Goal: Task Accomplishment & Management: Use online tool/utility

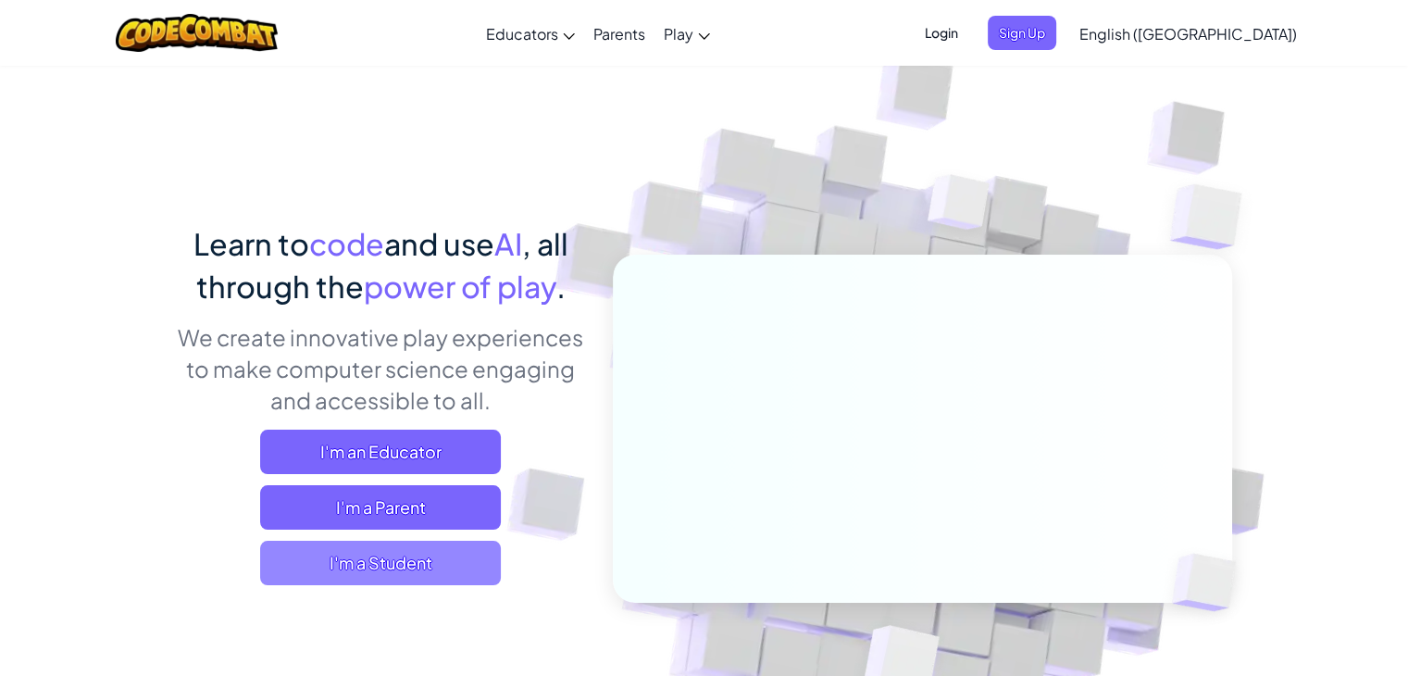
click at [389, 566] on span "I'm a Student" at bounding box center [380, 563] width 241 height 44
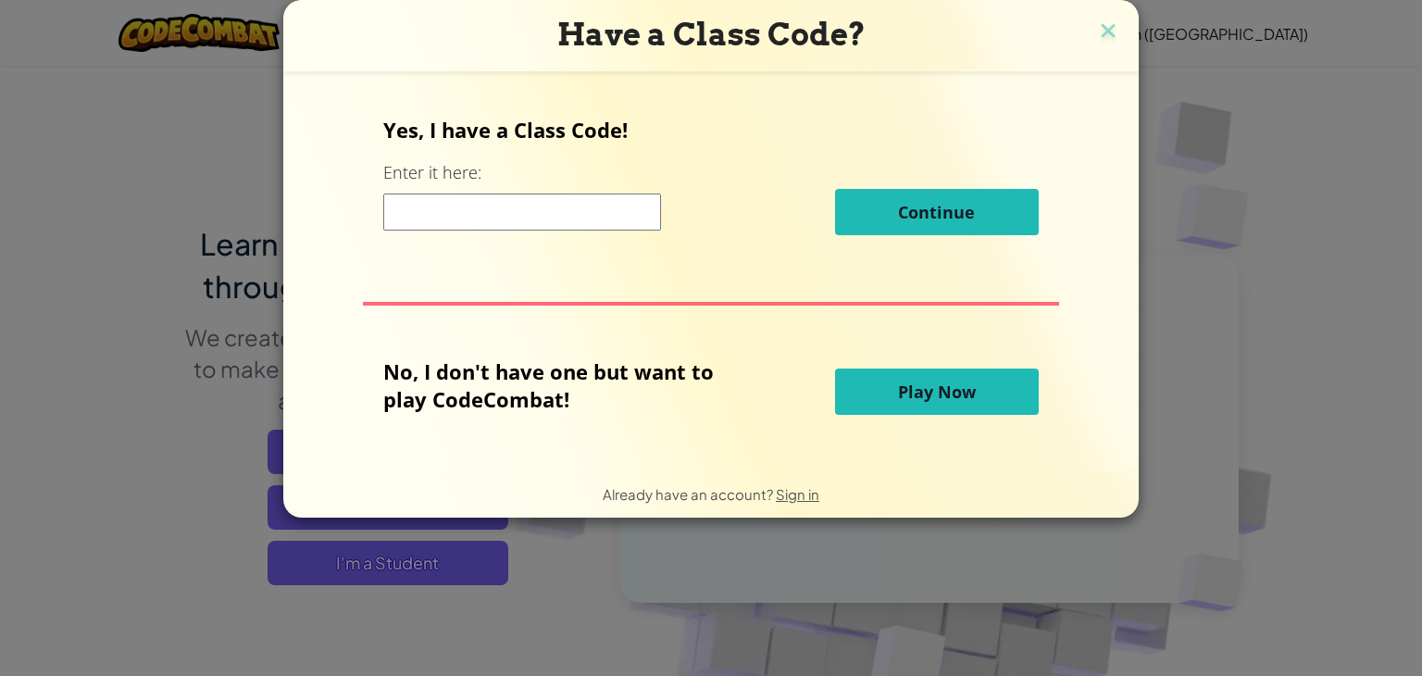
click at [517, 222] on input at bounding box center [522, 211] width 278 height 37
click at [900, 385] on span "Play Now" at bounding box center [937, 391] width 78 height 22
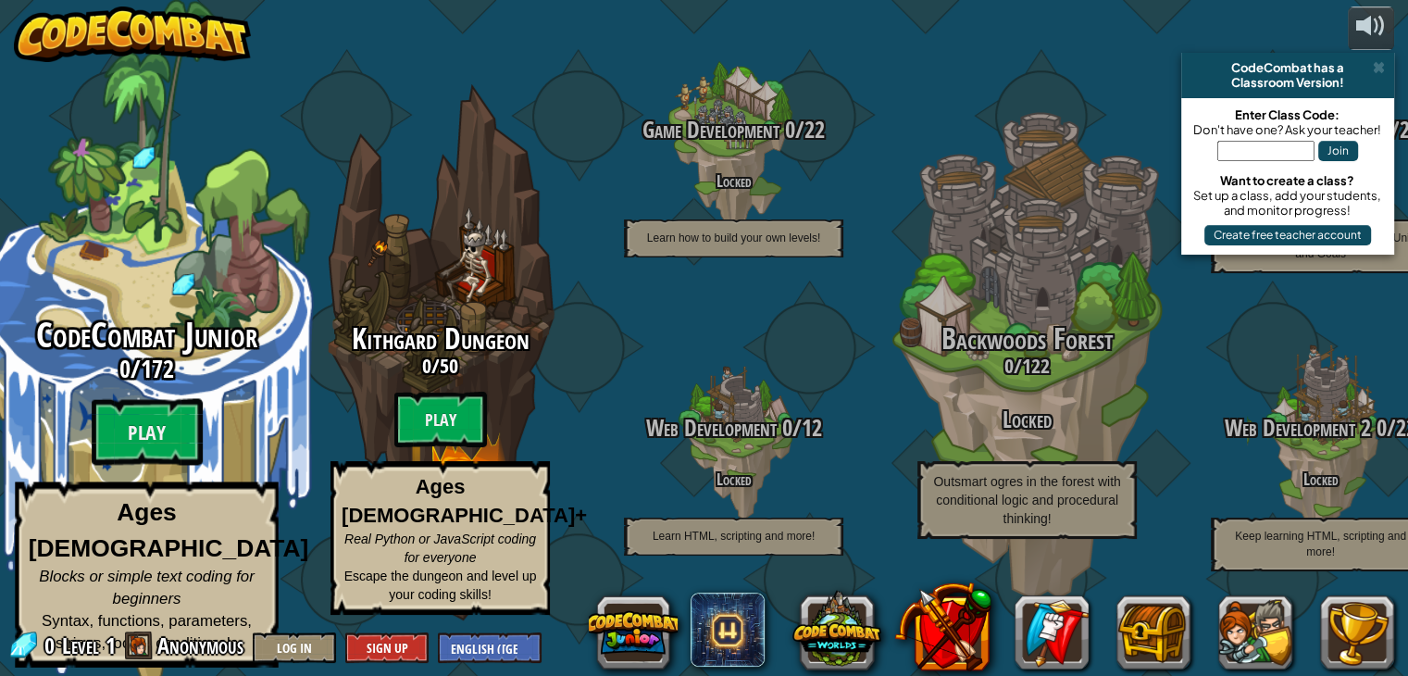
click at [183, 359] on span "CodeCombat Junior" at bounding box center [146, 335] width 221 height 48
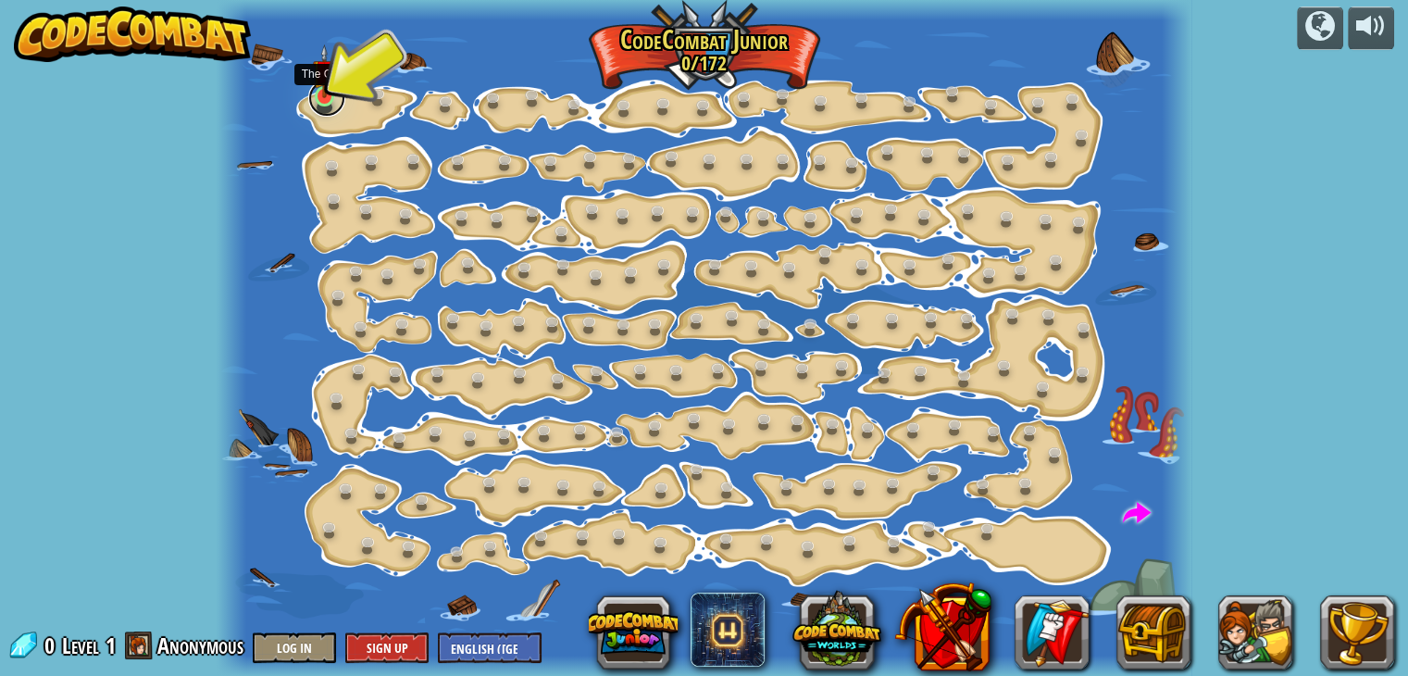
click at [330, 100] on link at bounding box center [326, 98] width 37 height 37
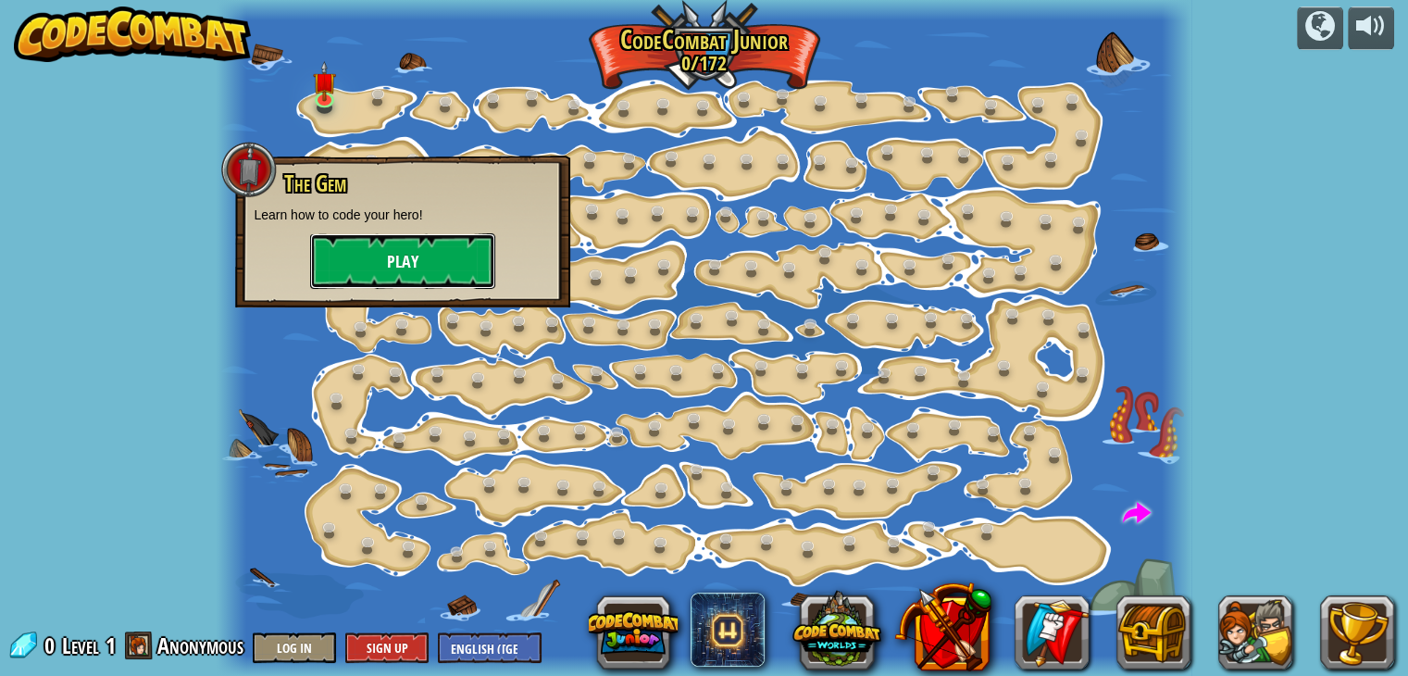
click at [422, 262] on button "Play" at bounding box center [402, 261] width 185 height 56
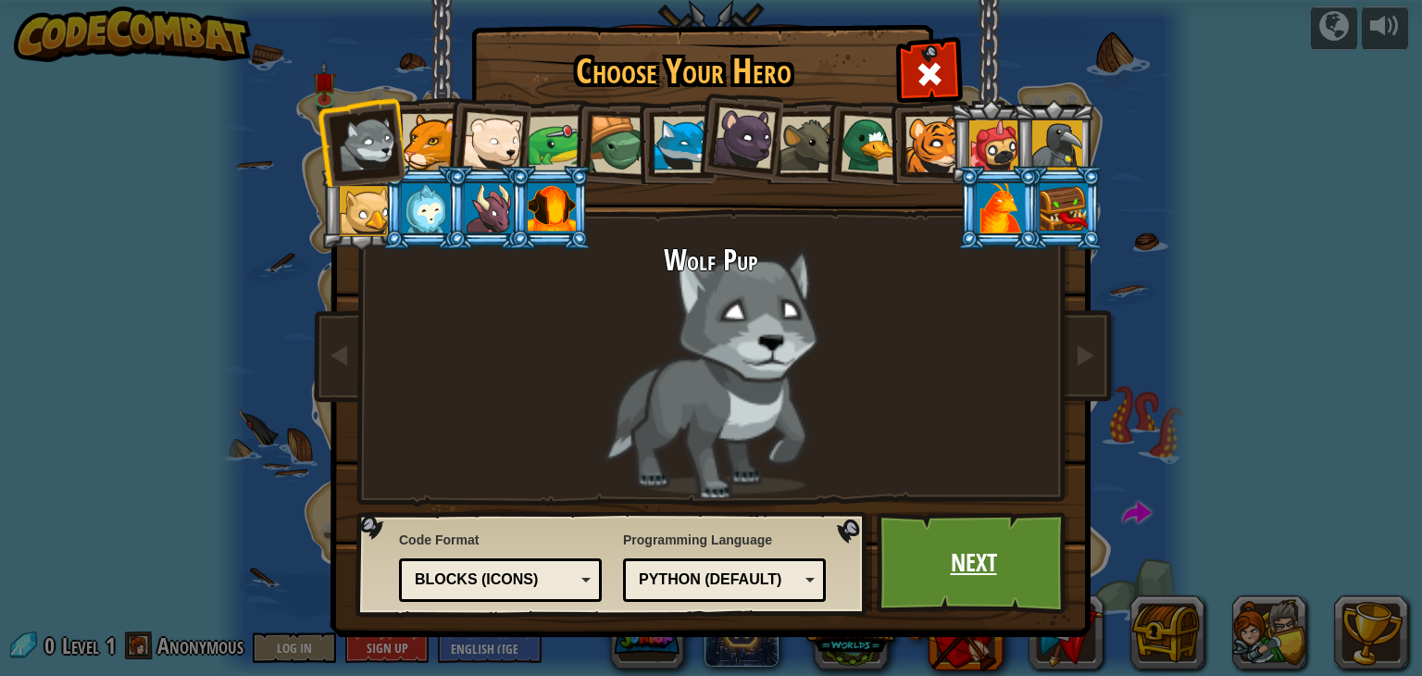
click at [979, 590] on link "Next" at bounding box center [973, 563] width 193 height 102
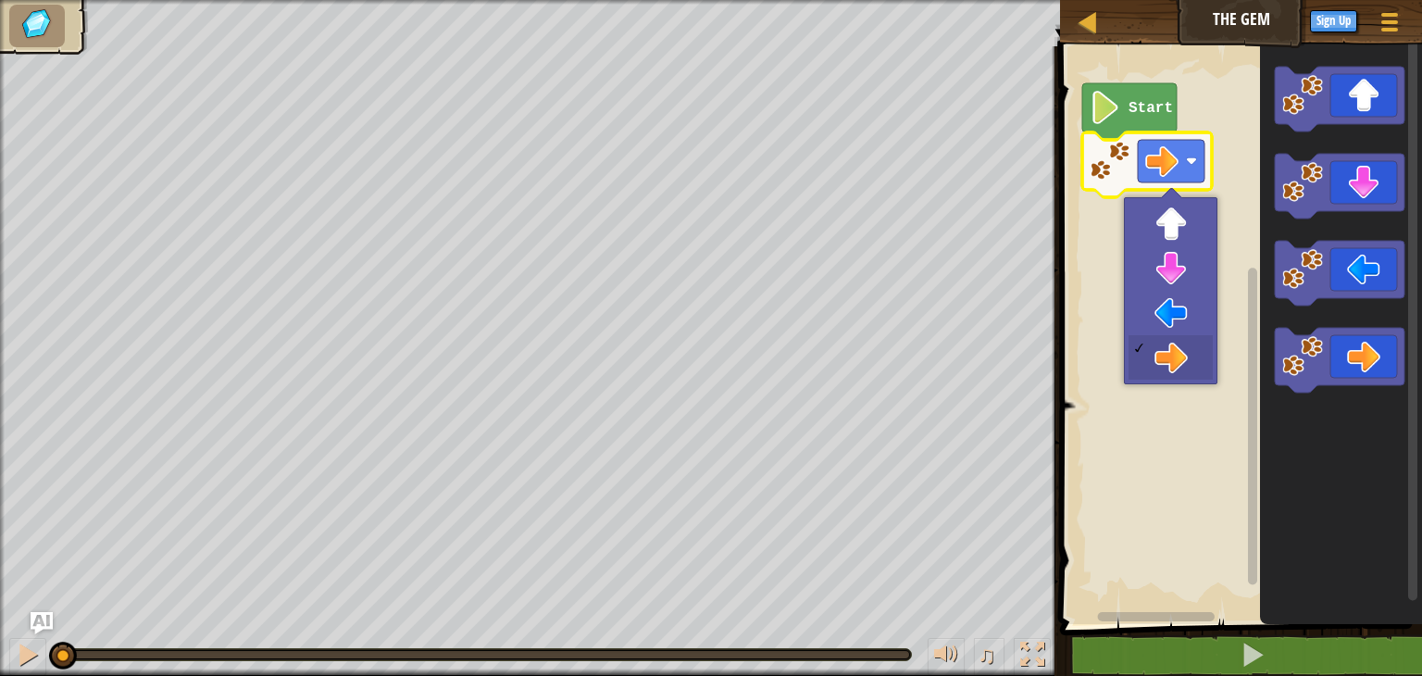
click at [1136, 107] on text "Start" at bounding box center [1150, 108] width 44 height 17
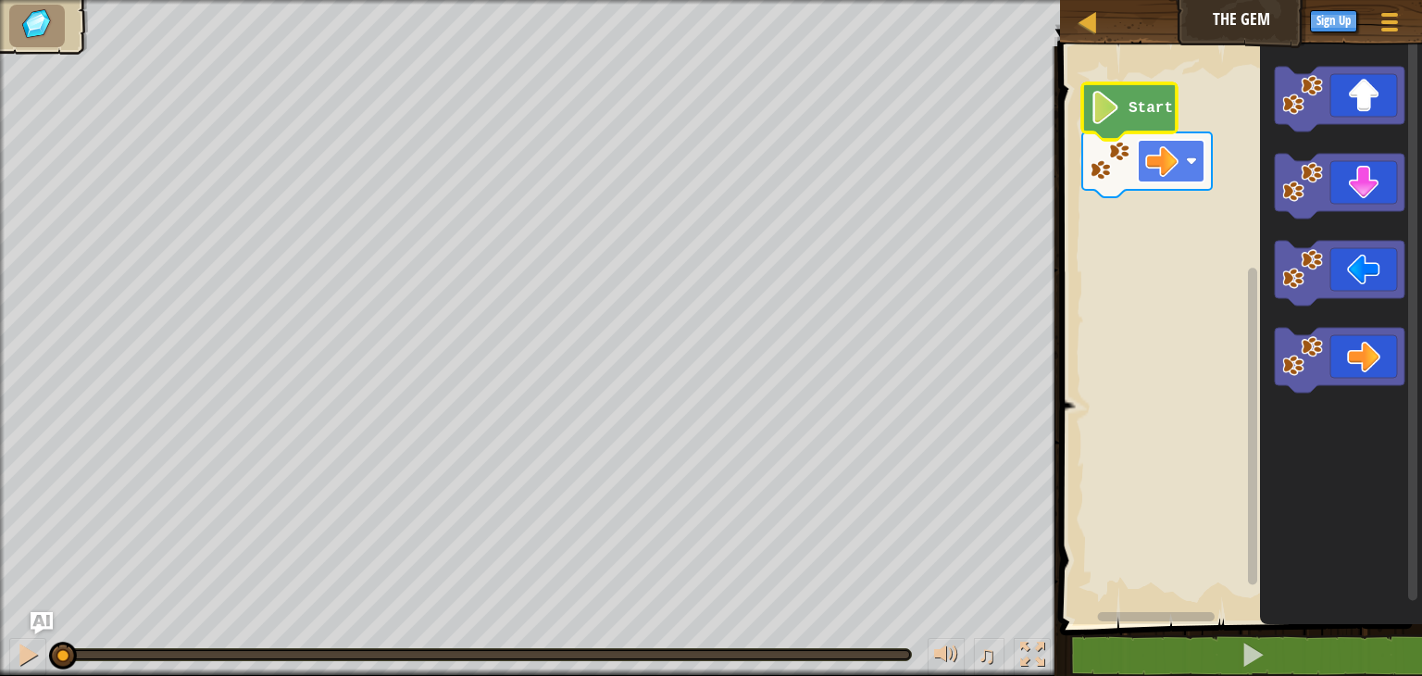
click at [1181, 164] on rect "Blockly Workspace" at bounding box center [1171, 161] width 67 height 43
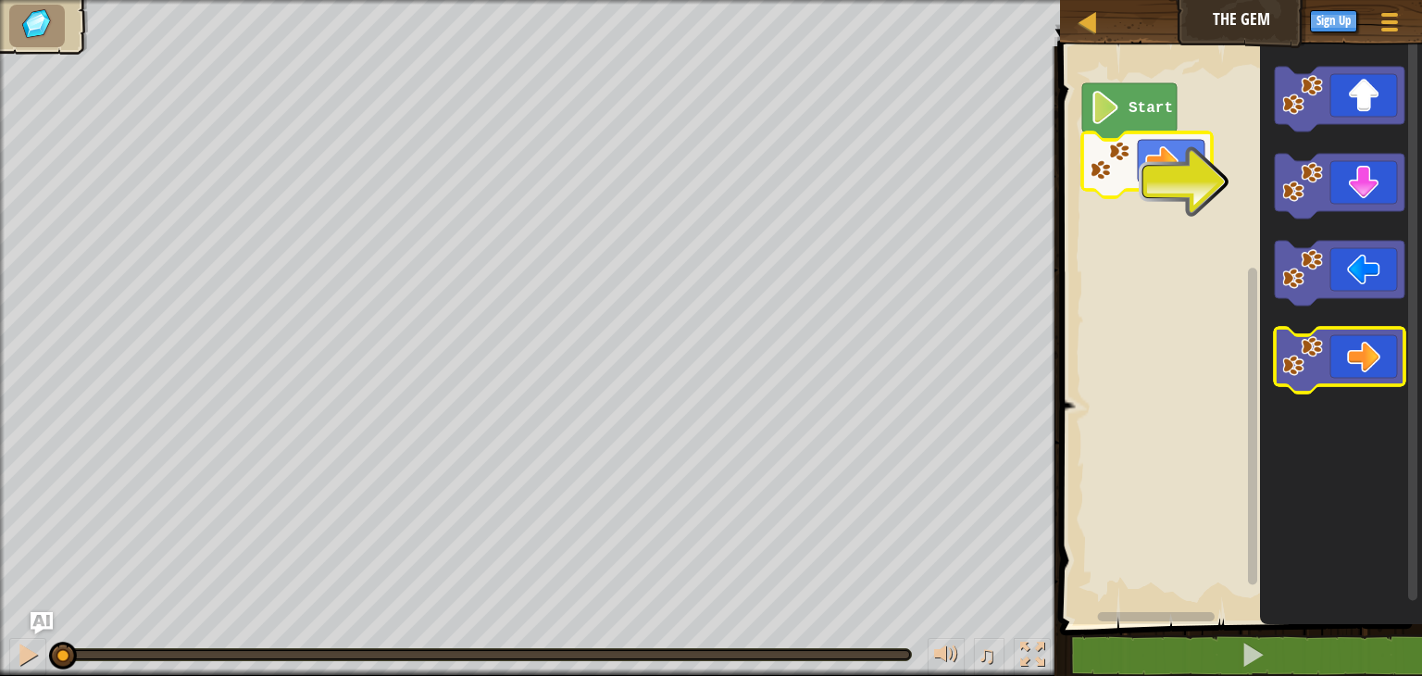
click at [1356, 353] on icon "Blockly Workspace" at bounding box center [1340, 360] width 130 height 65
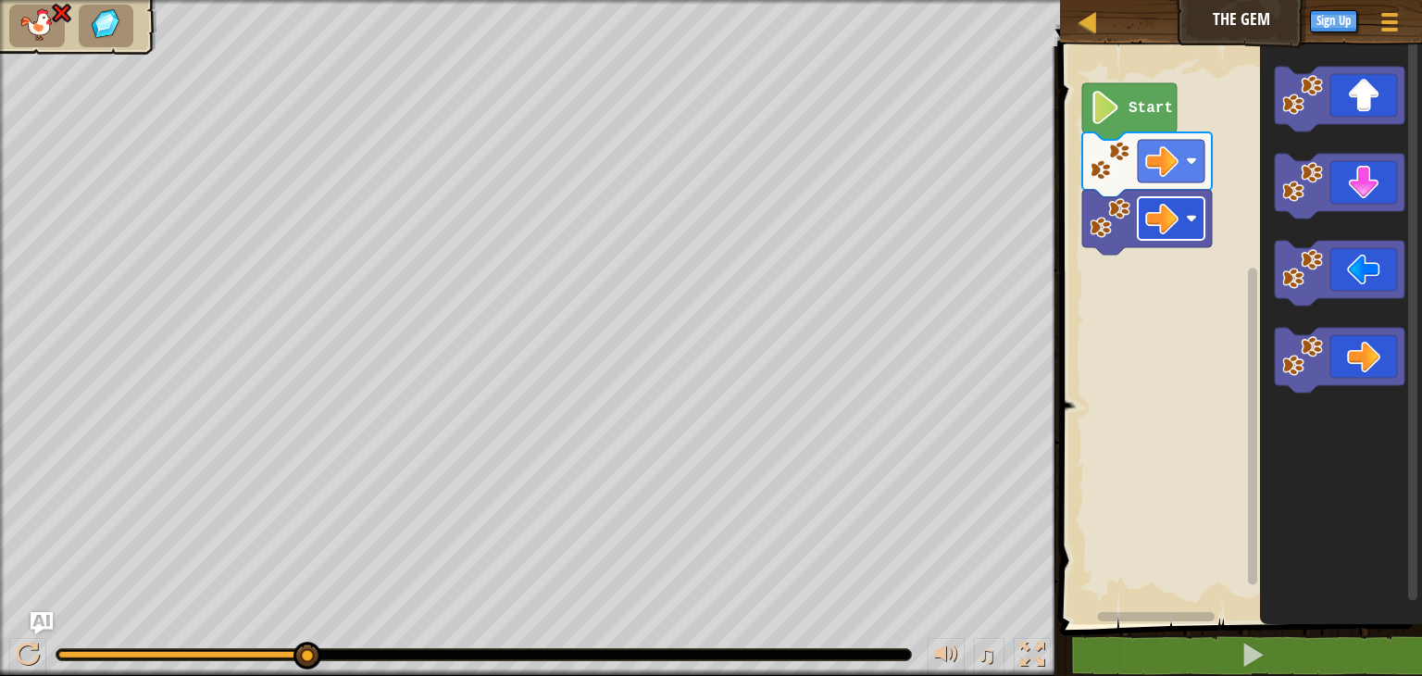
click at [1178, 226] on image "Blockly Workspace" at bounding box center [1161, 218] width 33 height 33
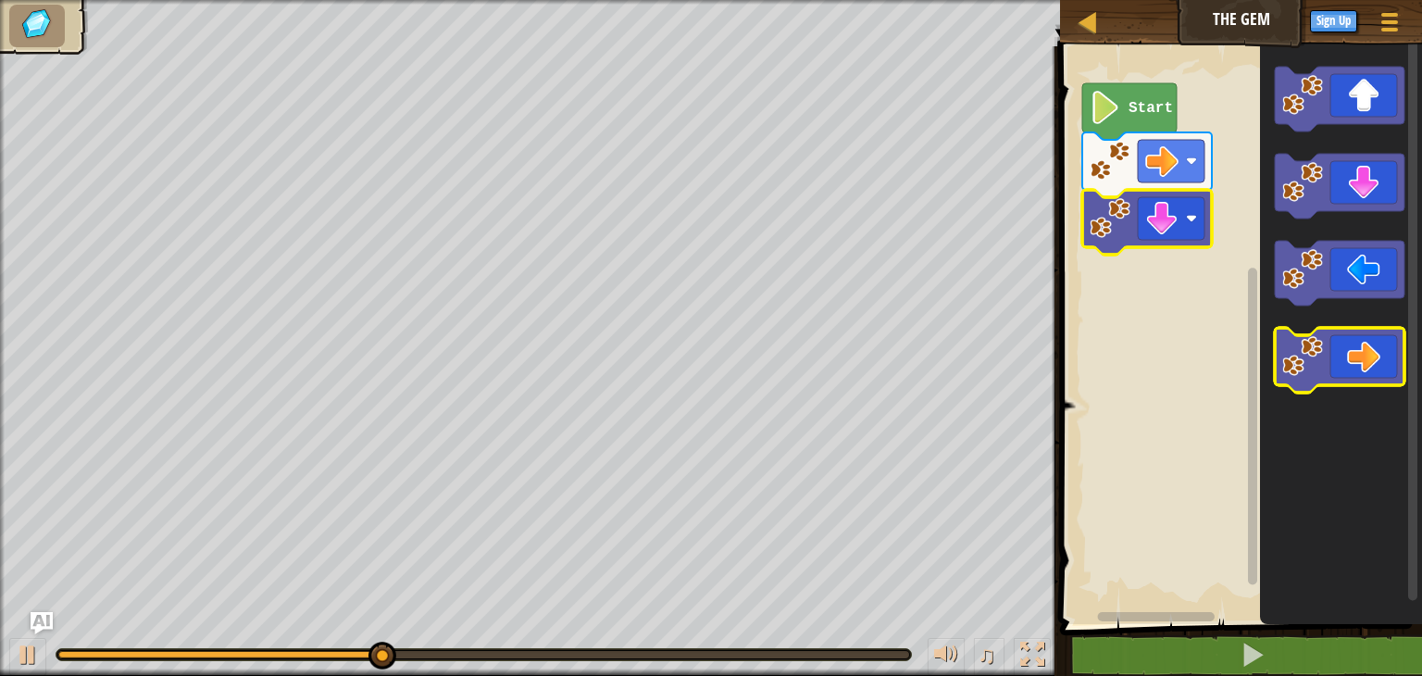
click at [1351, 373] on icon "Blockly Workspace" at bounding box center [1340, 360] width 130 height 65
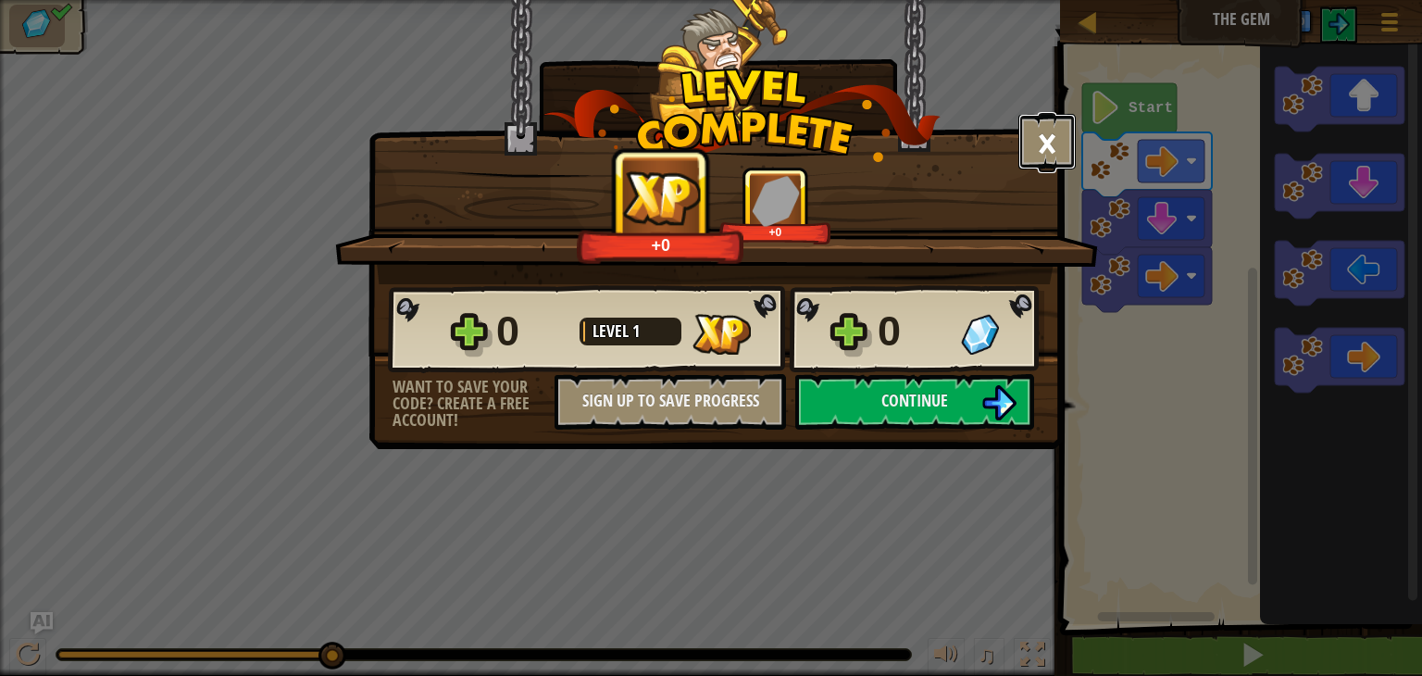
click at [1055, 146] on button "×" at bounding box center [1046, 142] width 57 height 56
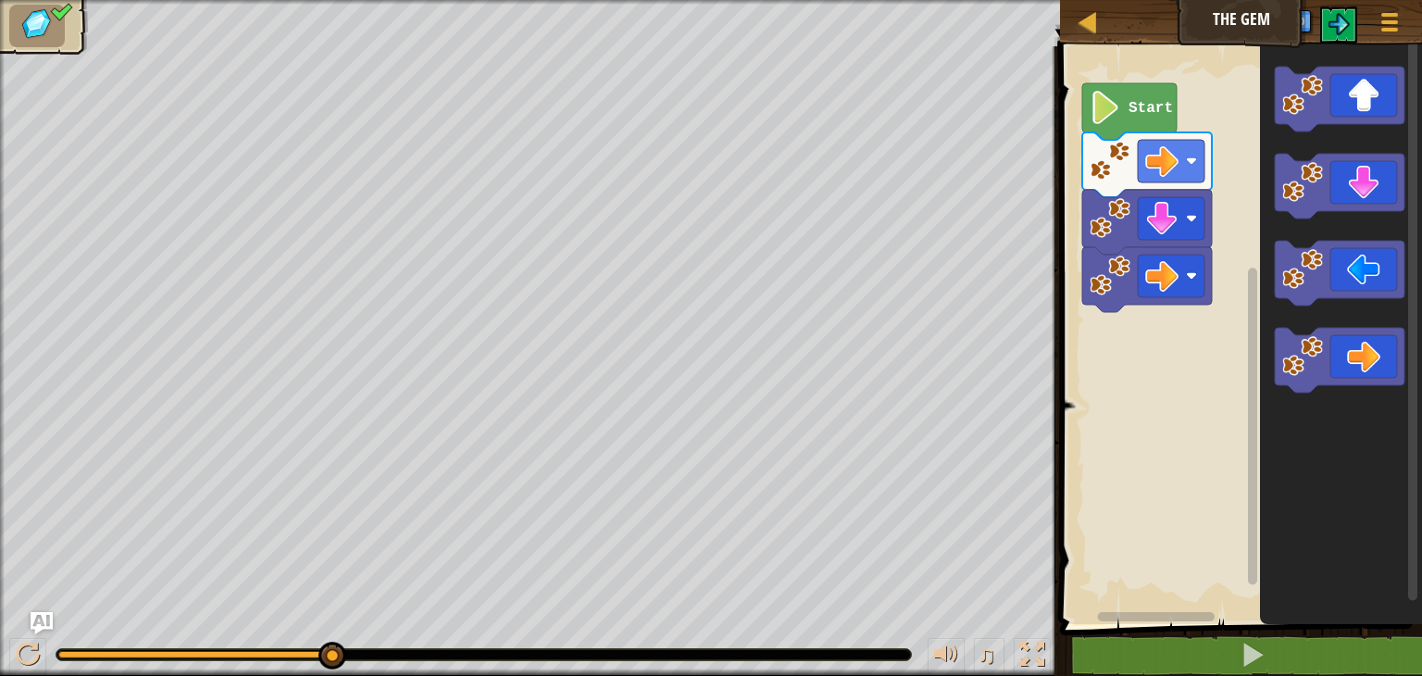
click at [1148, 106] on text "Start" at bounding box center [1150, 108] width 44 height 17
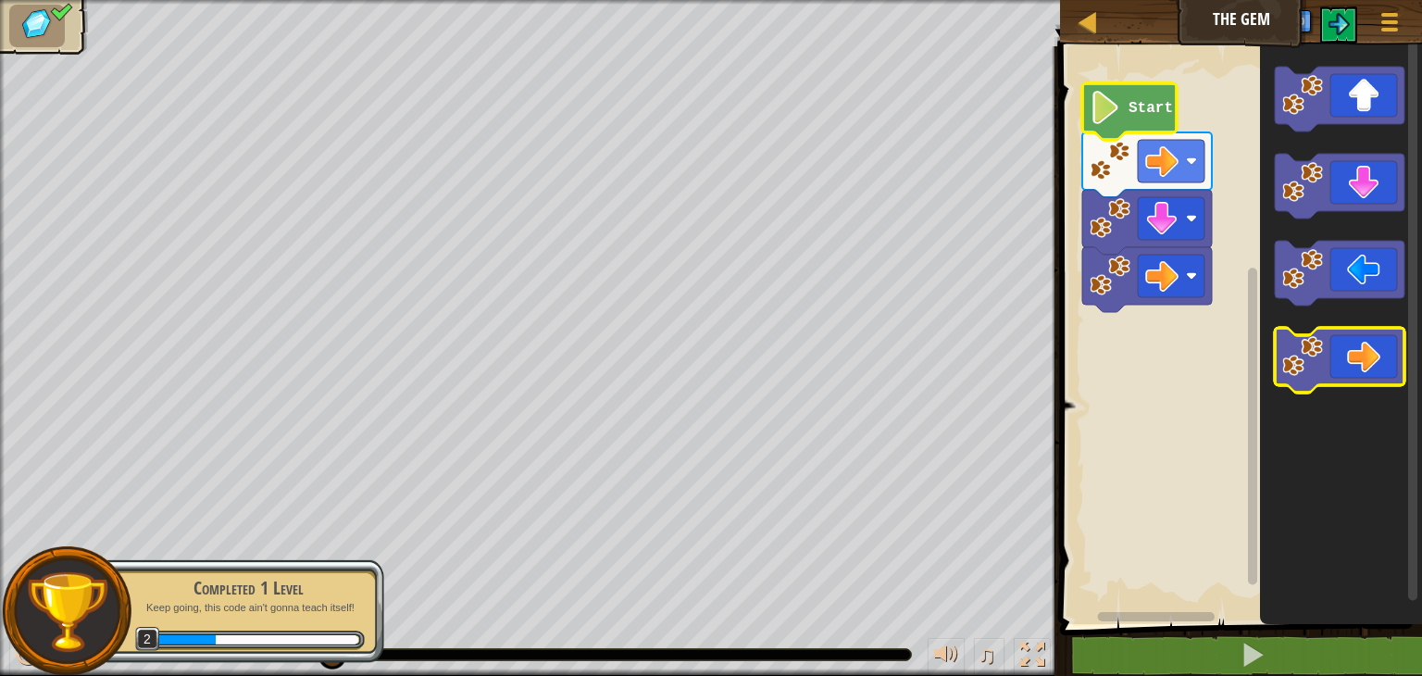
click at [1345, 368] on icon "Blockly Workspace" at bounding box center [1340, 360] width 130 height 65
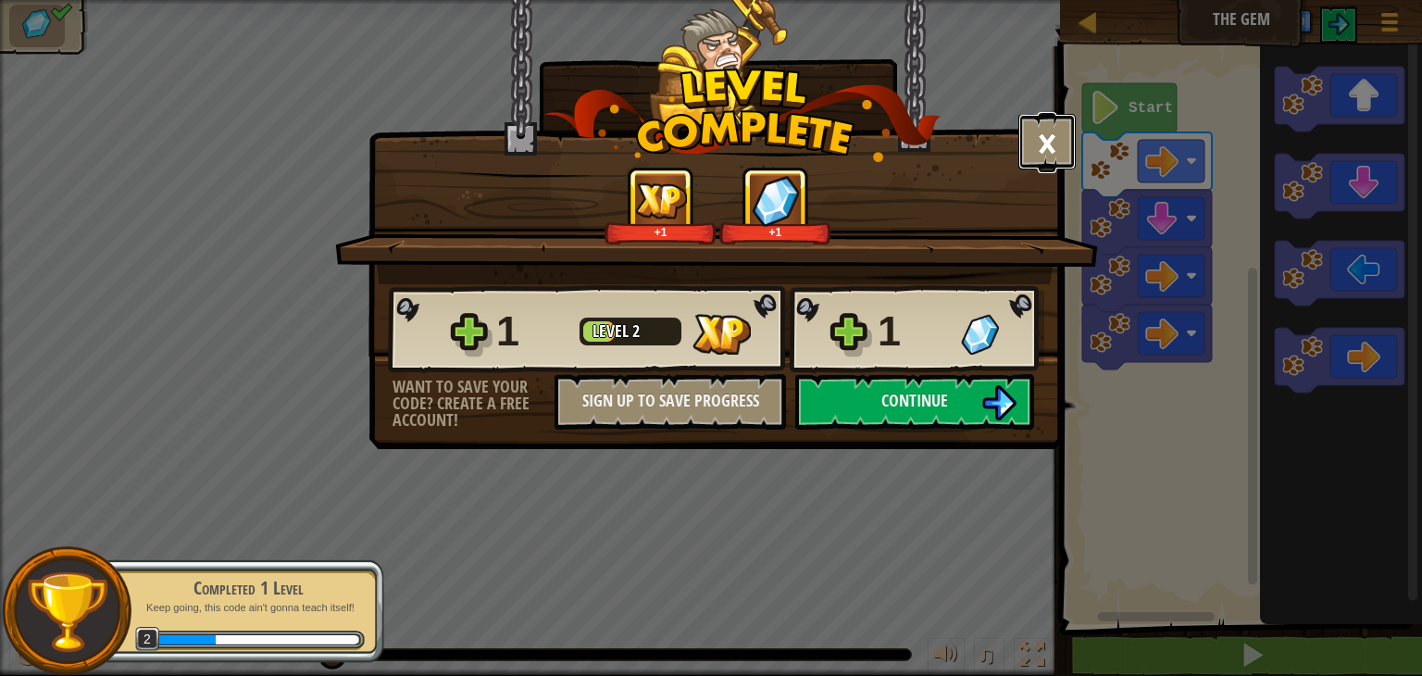
click at [1048, 138] on button "×" at bounding box center [1046, 142] width 57 height 56
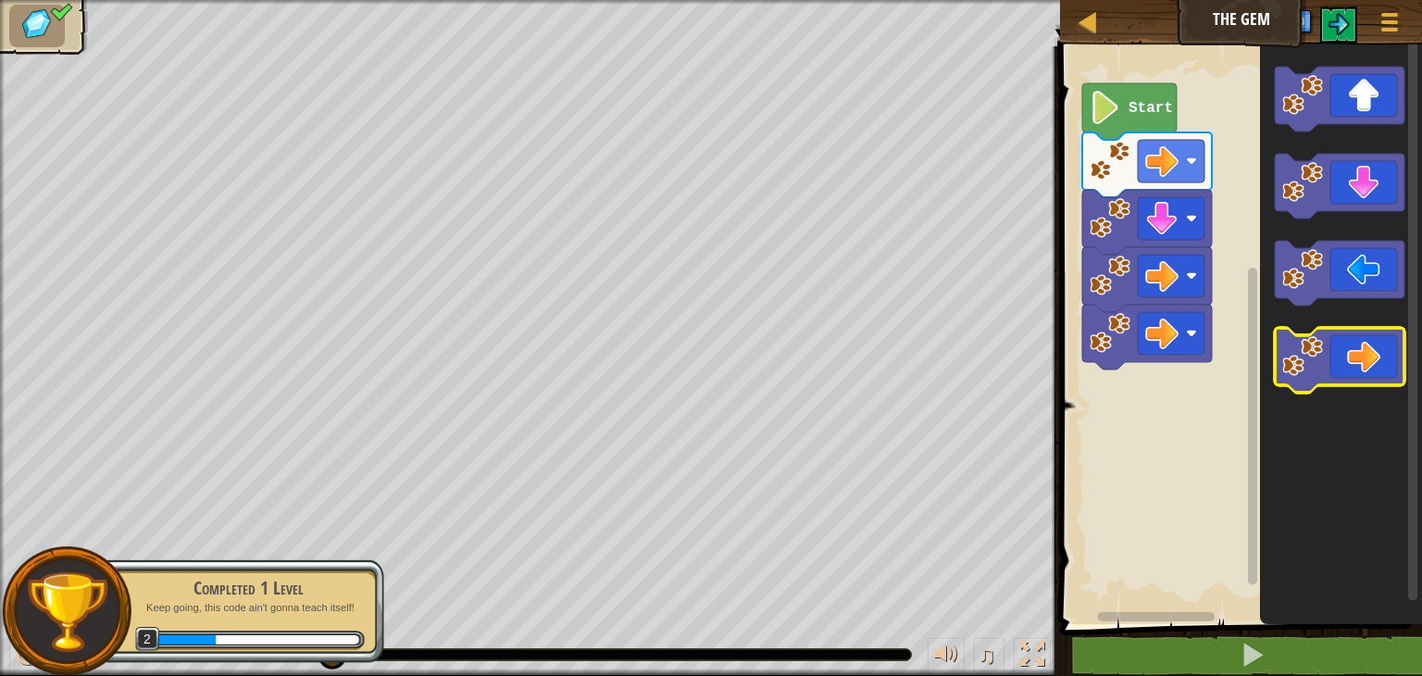
click at [1326, 367] on icon "Blockly Workspace" at bounding box center [1340, 360] width 130 height 65
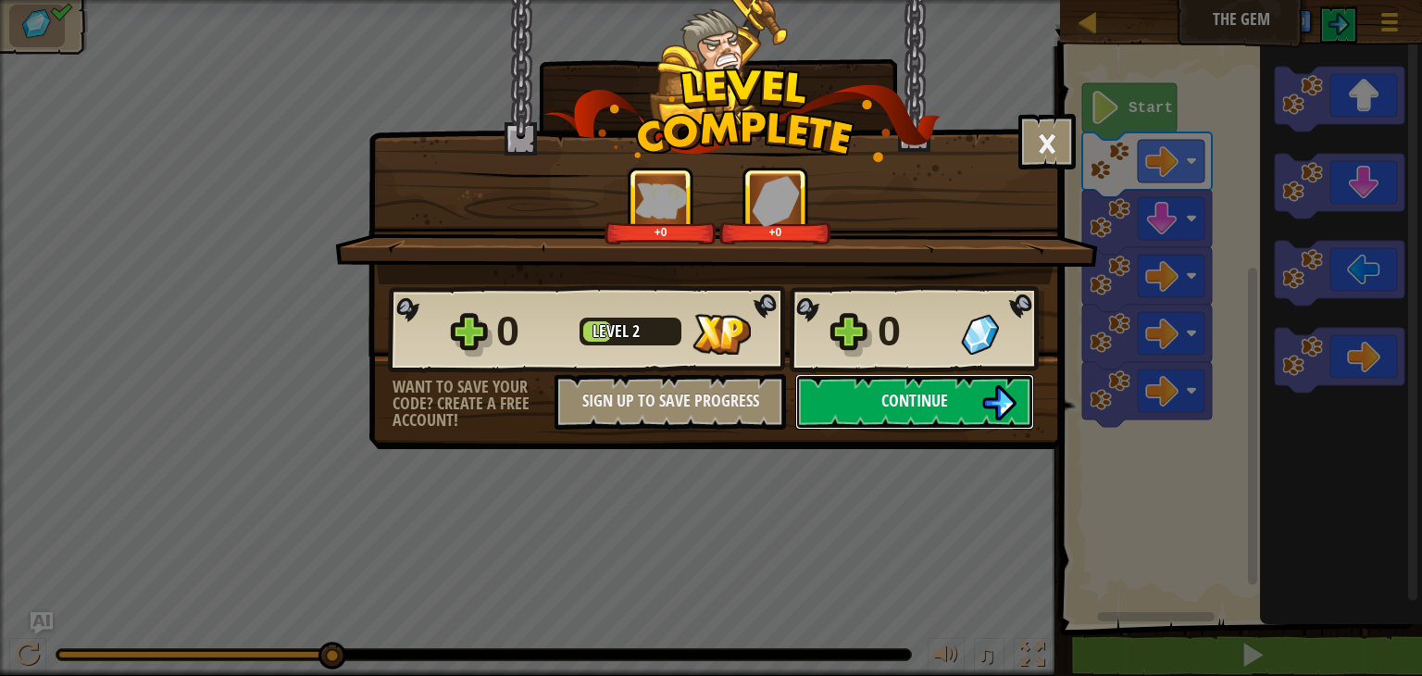
click at [966, 418] on button "Continue" at bounding box center [914, 402] width 239 height 56
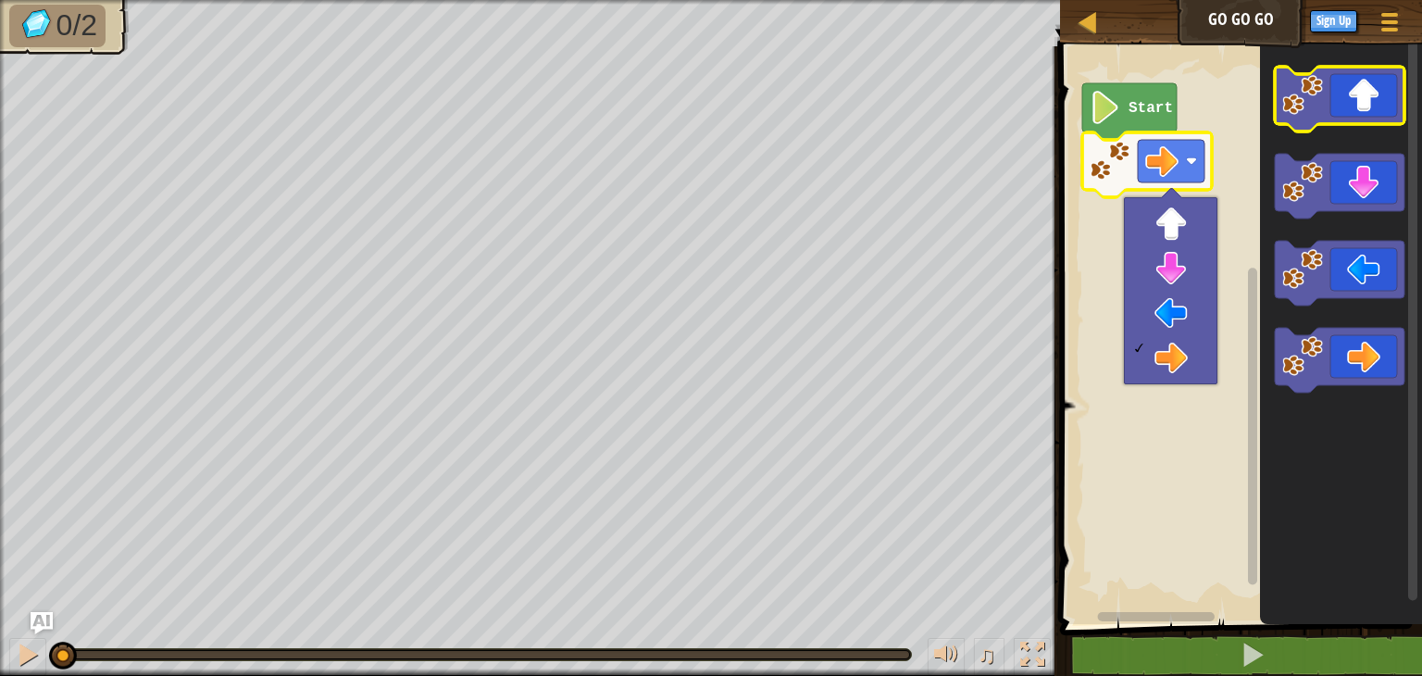
click at [1362, 123] on icon "Blockly Workspace" at bounding box center [1340, 99] width 130 height 65
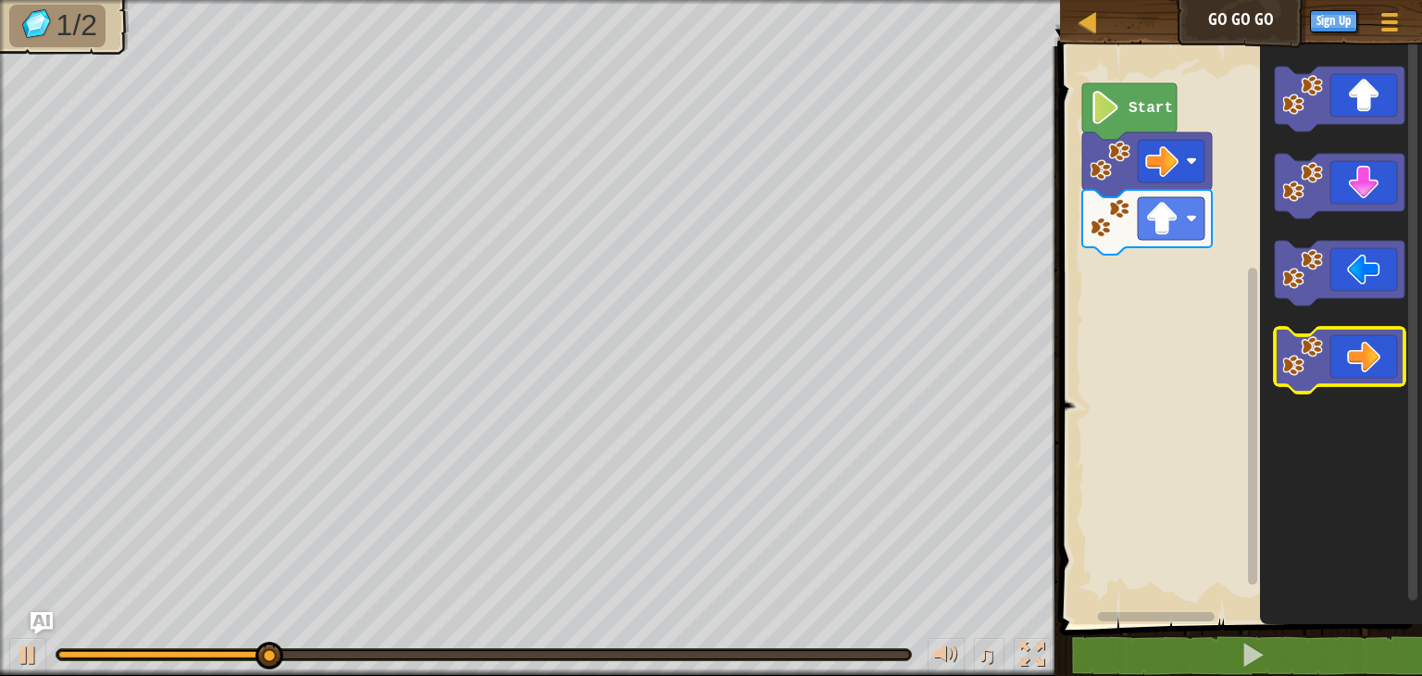
click at [1356, 360] on icon "Blockly Workspace" at bounding box center [1340, 360] width 130 height 65
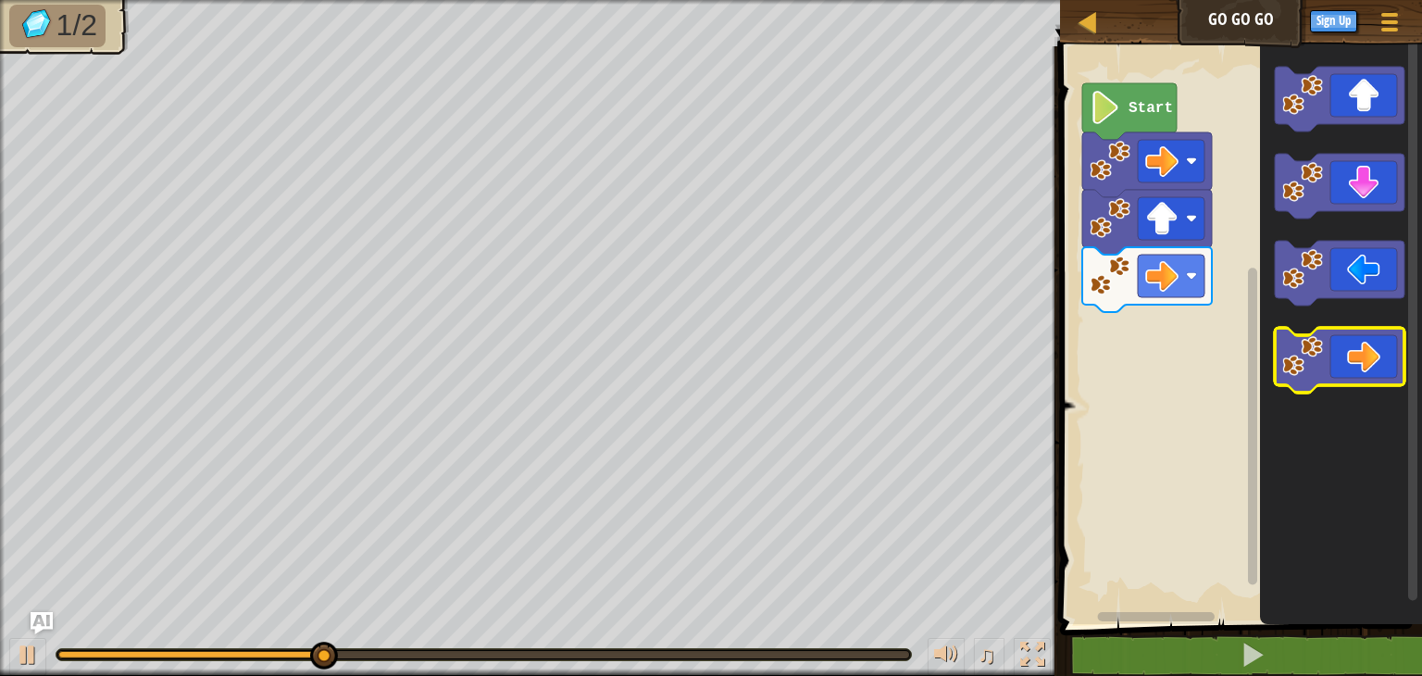
click at [1356, 358] on icon "Blockly Workspace" at bounding box center [1340, 360] width 130 height 65
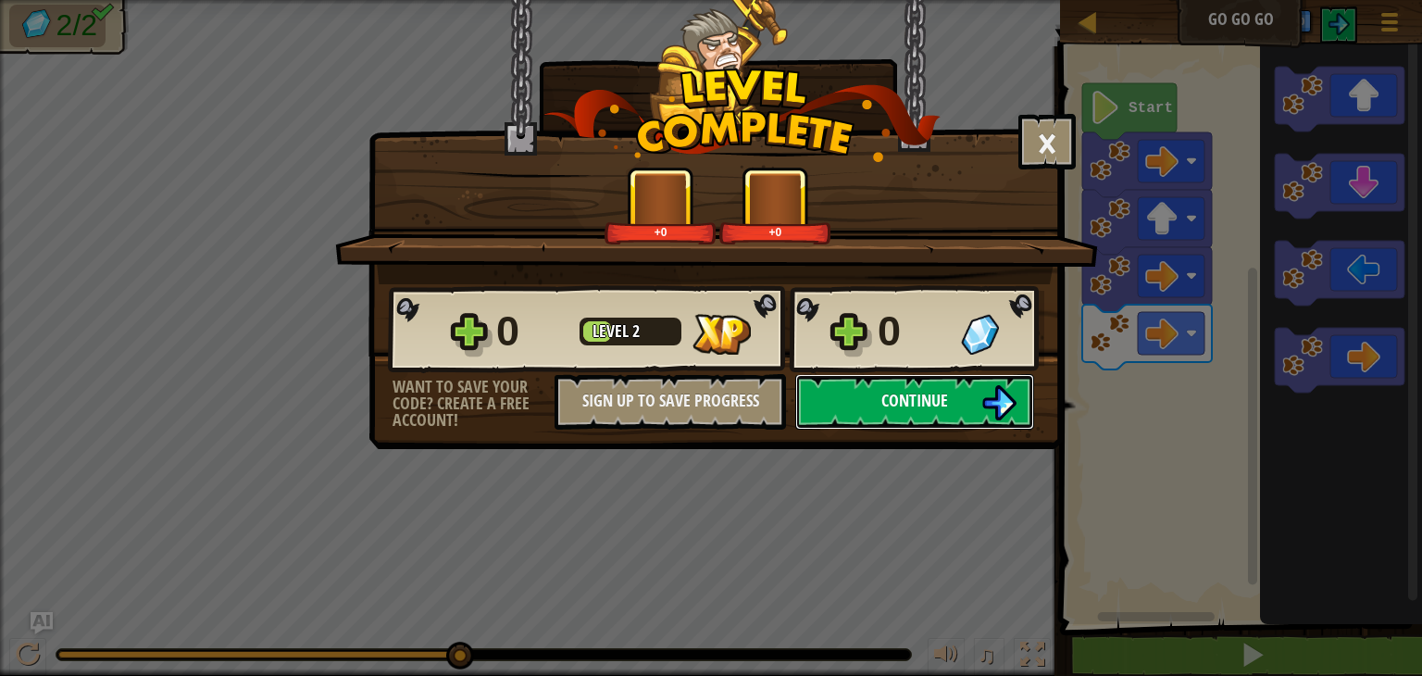
click at [954, 397] on button "Continue" at bounding box center [914, 402] width 239 height 56
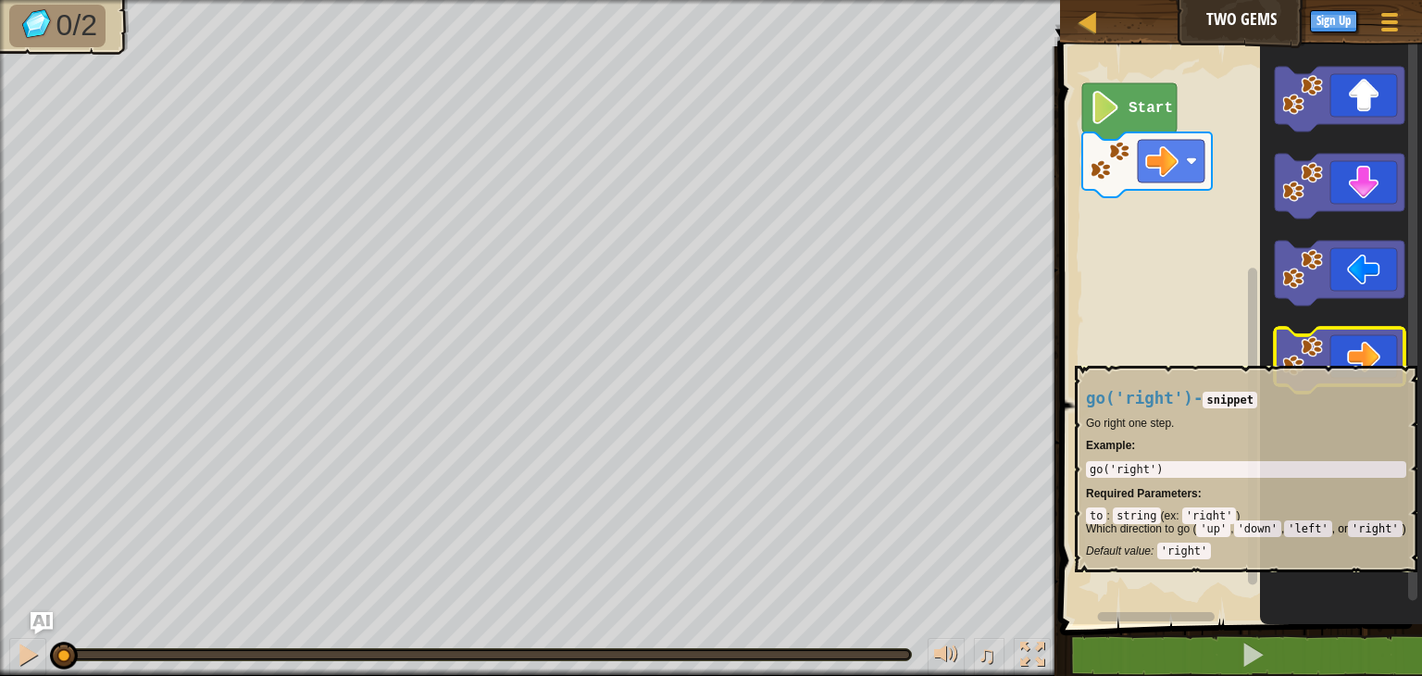
click at [1344, 356] on icon "Blockly Workspace" at bounding box center [1340, 360] width 130 height 65
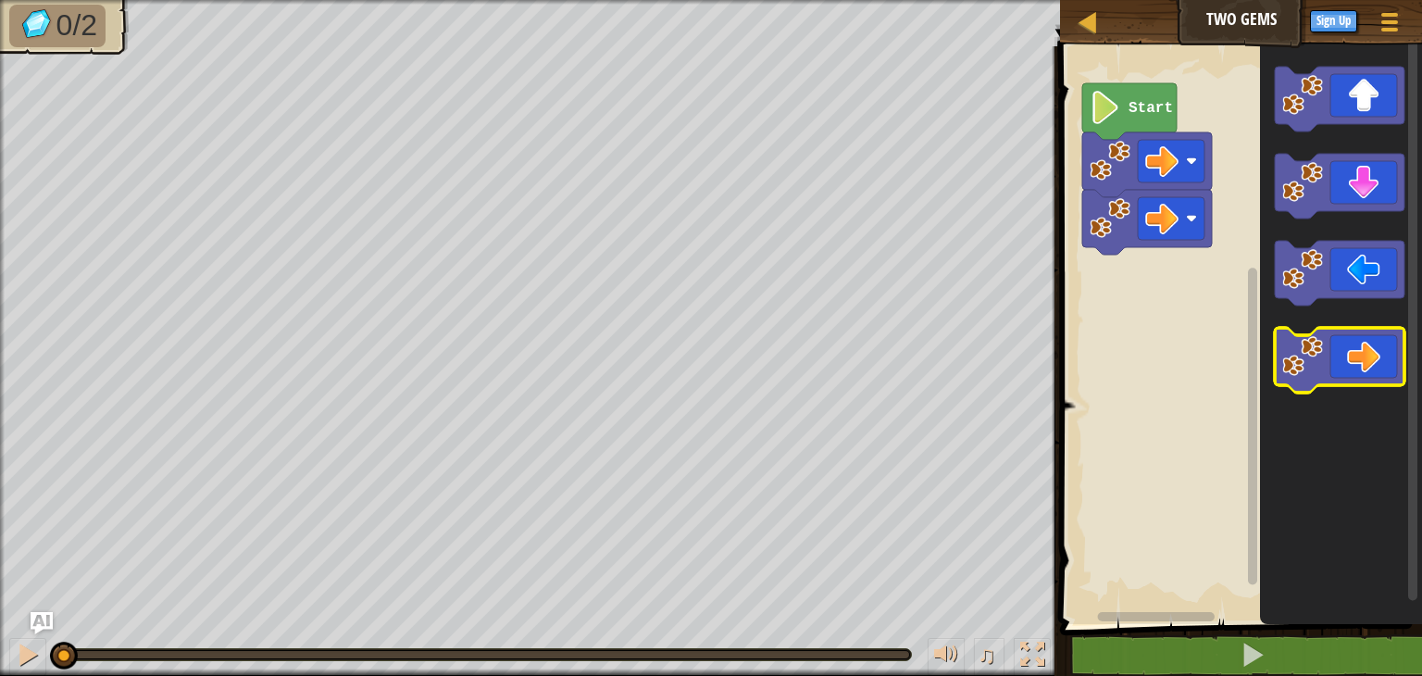
click at [1344, 356] on icon "Blockly Workspace" at bounding box center [1340, 360] width 130 height 65
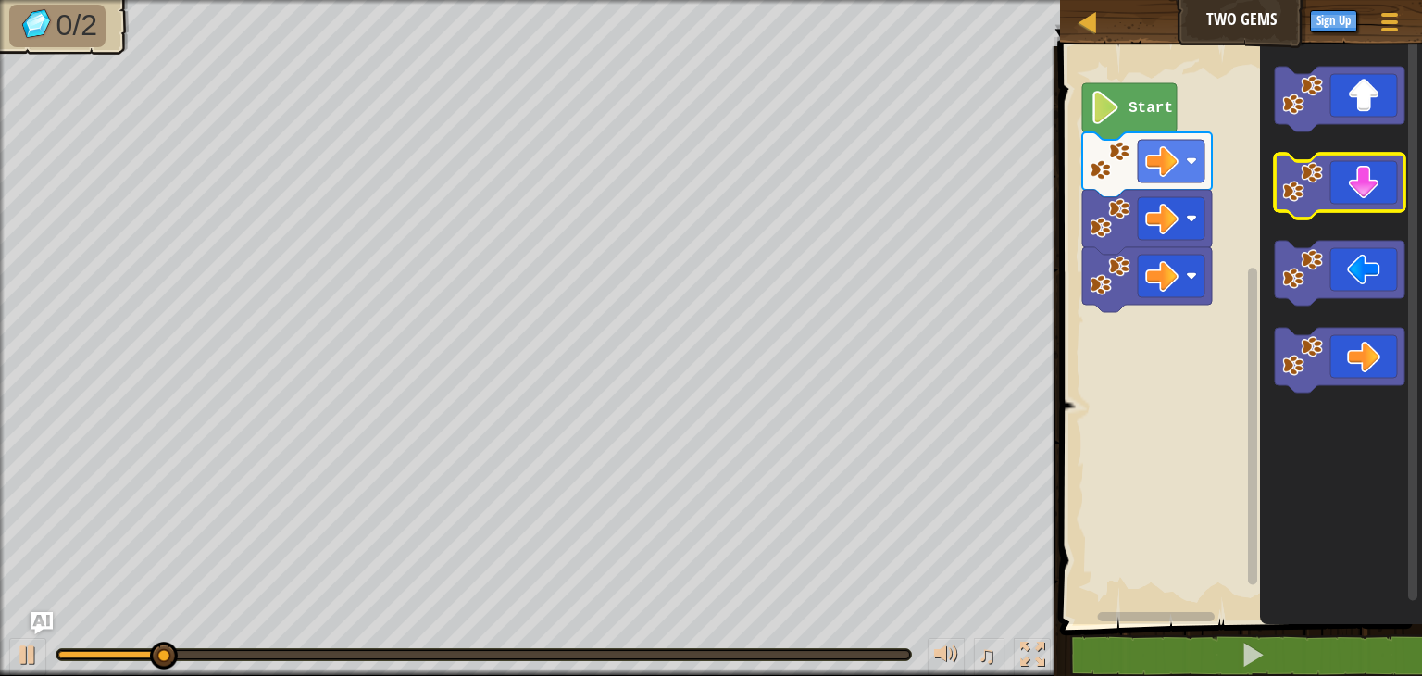
click at [1355, 204] on icon "Blockly Workspace" at bounding box center [1340, 186] width 130 height 65
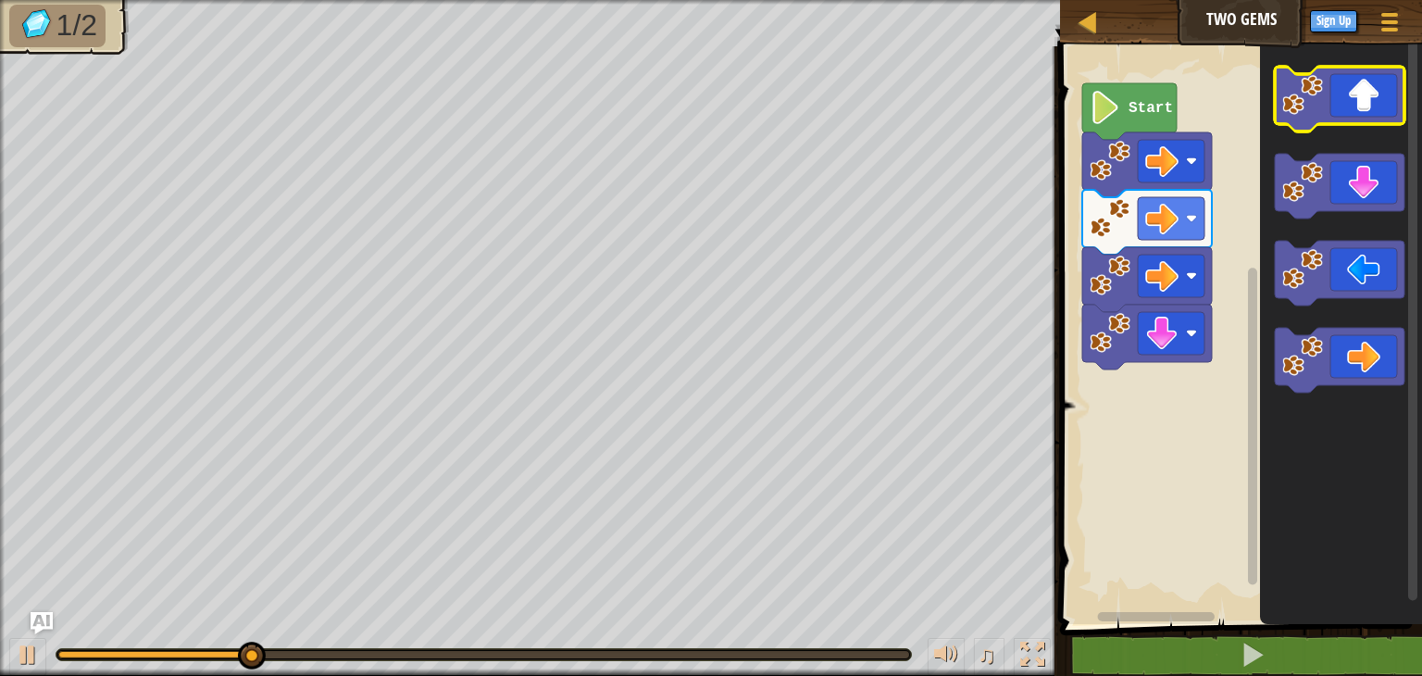
click at [1377, 101] on icon "Blockly Workspace" at bounding box center [1340, 99] width 130 height 65
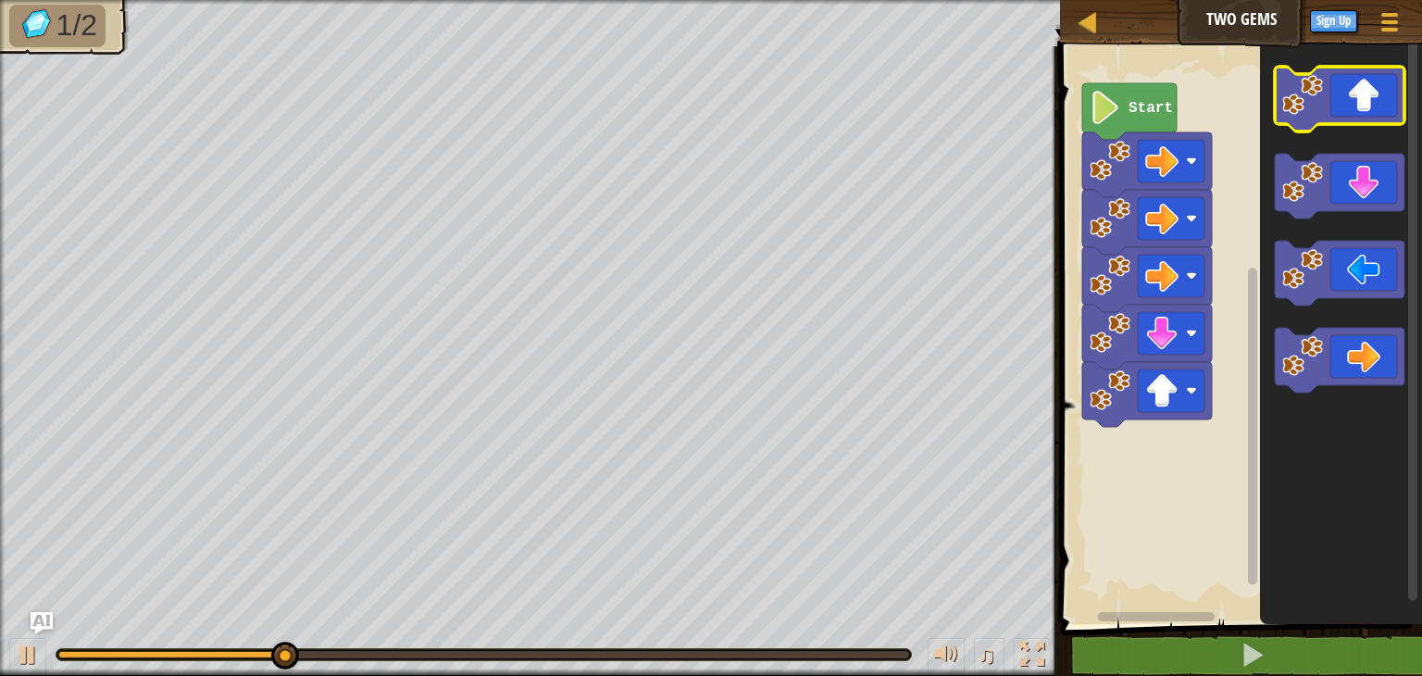
click at [1377, 101] on icon "Blockly Workspace" at bounding box center [1340, 99] width 130 height 65
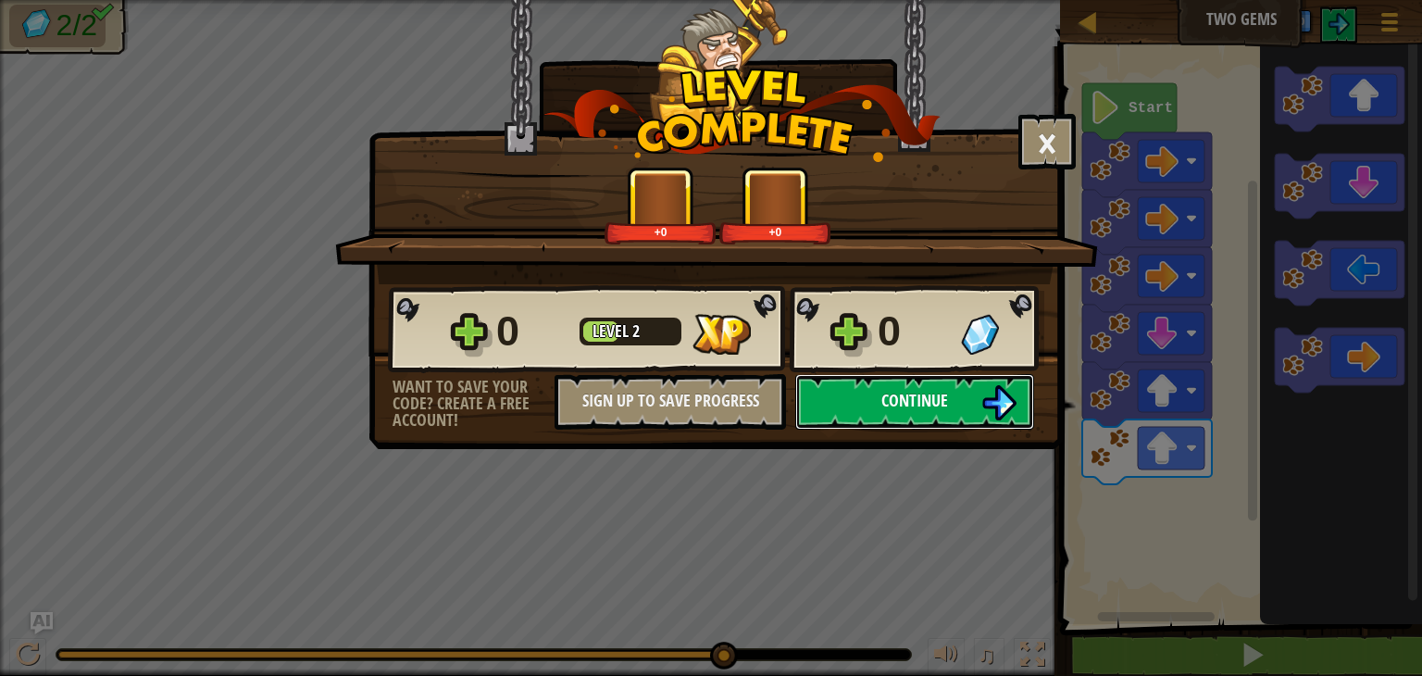
click at [946, 397] on span "Continue" at bounding box center [914, 400] width 67 height 23
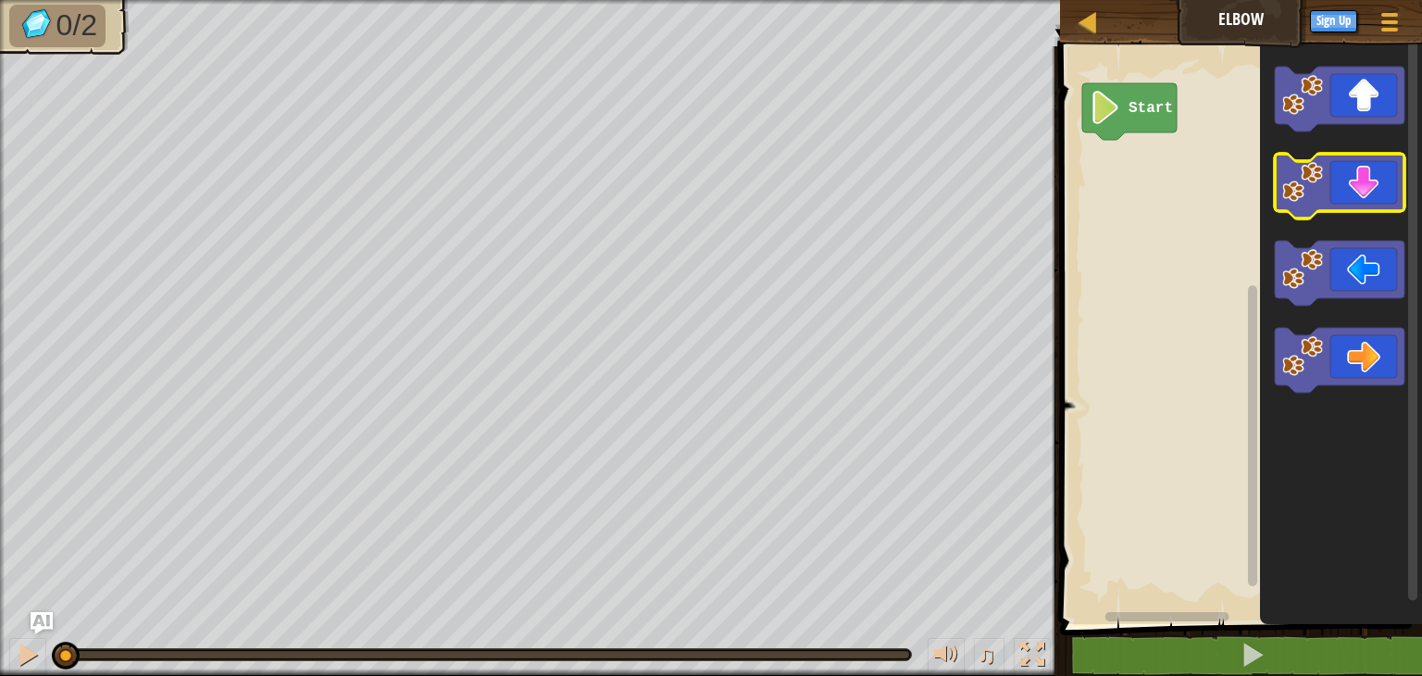
click at [1363, 197] on icon "Blockly Workspace" at bounding box center [1340, 186] width 130 height 65
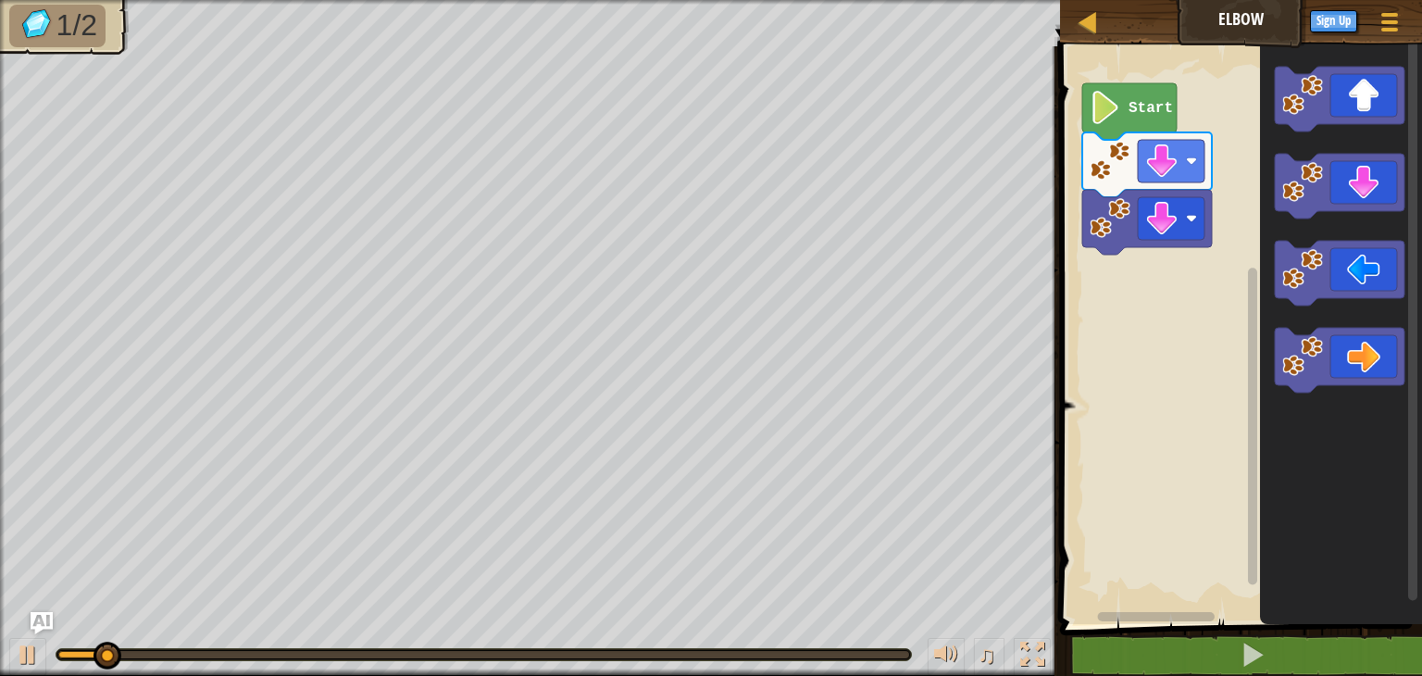
click at [1366, 277] on icon "Blockly Workspace" at bounding box center [1340, 273] width 130 height 65
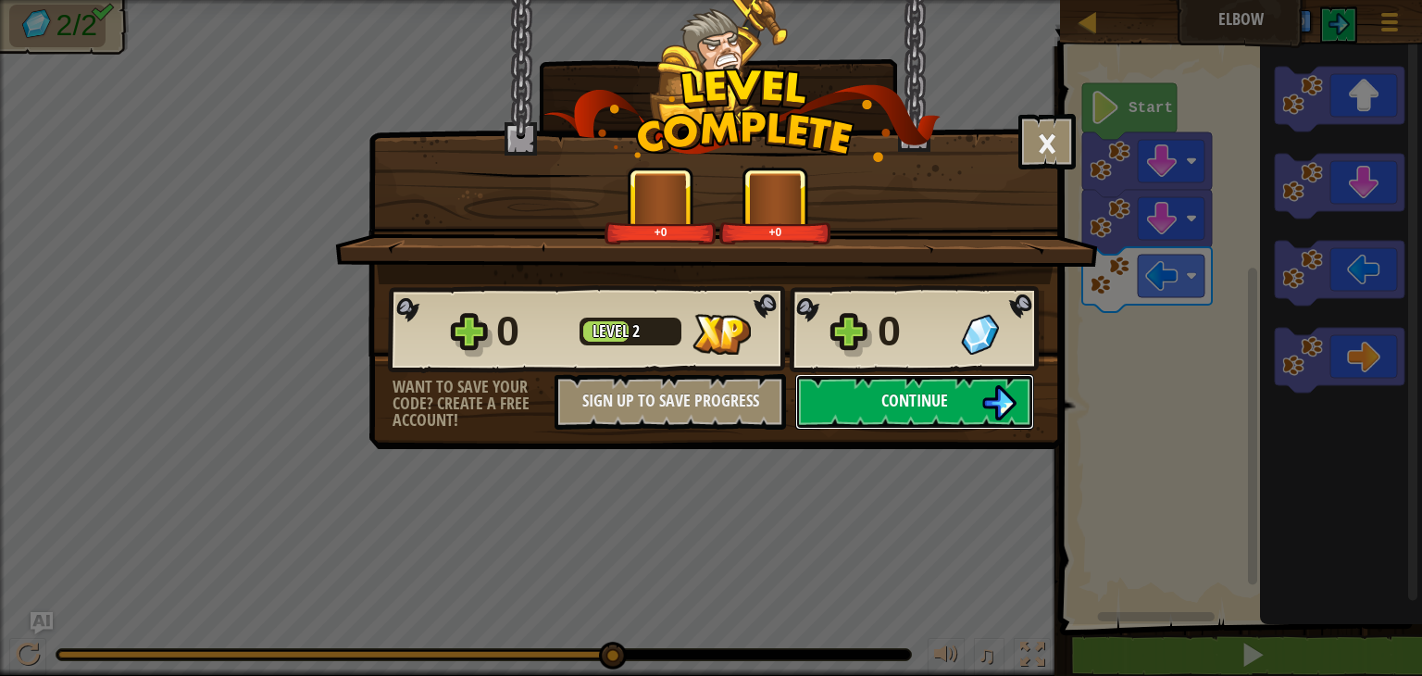
click at [945, 394] on span "Continue" at bounding box center [914, 400] width 67 height 23
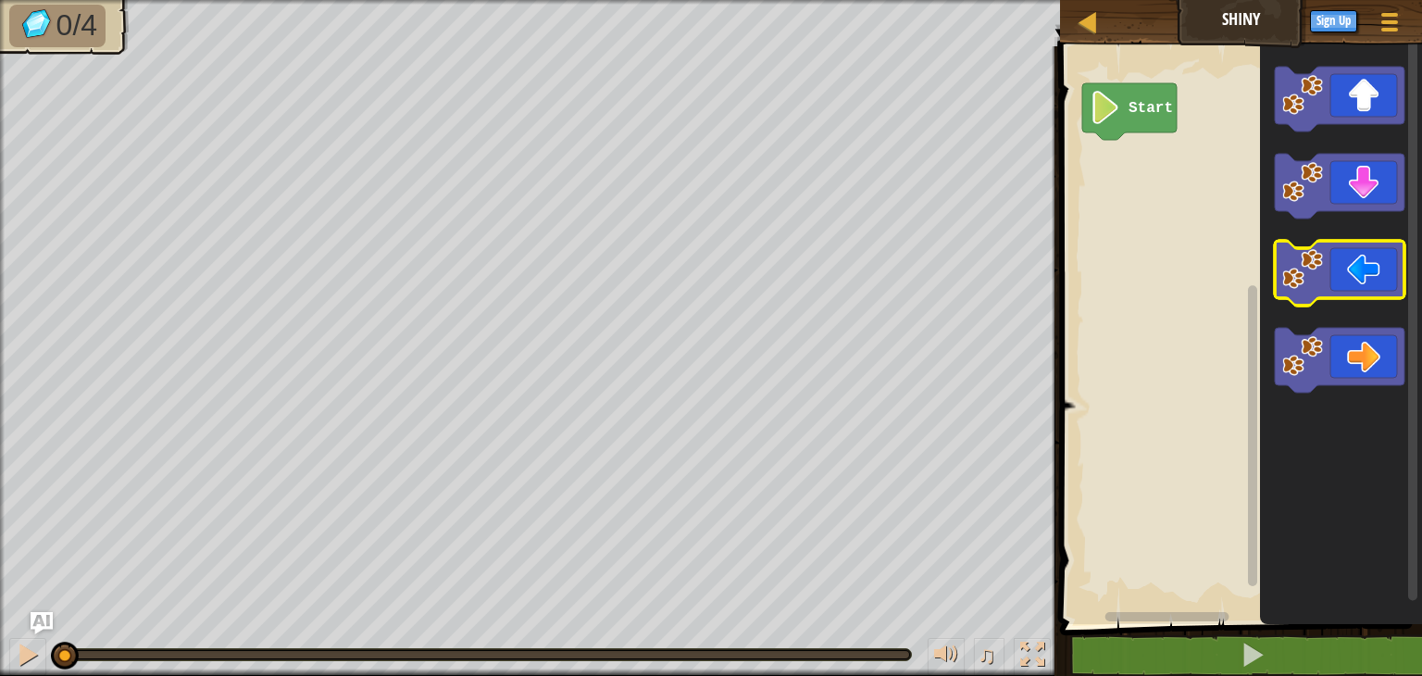
click at [1348, 285] on icon "Blockly Workspace" at bounding box center [1340, 273] width 130 height 65
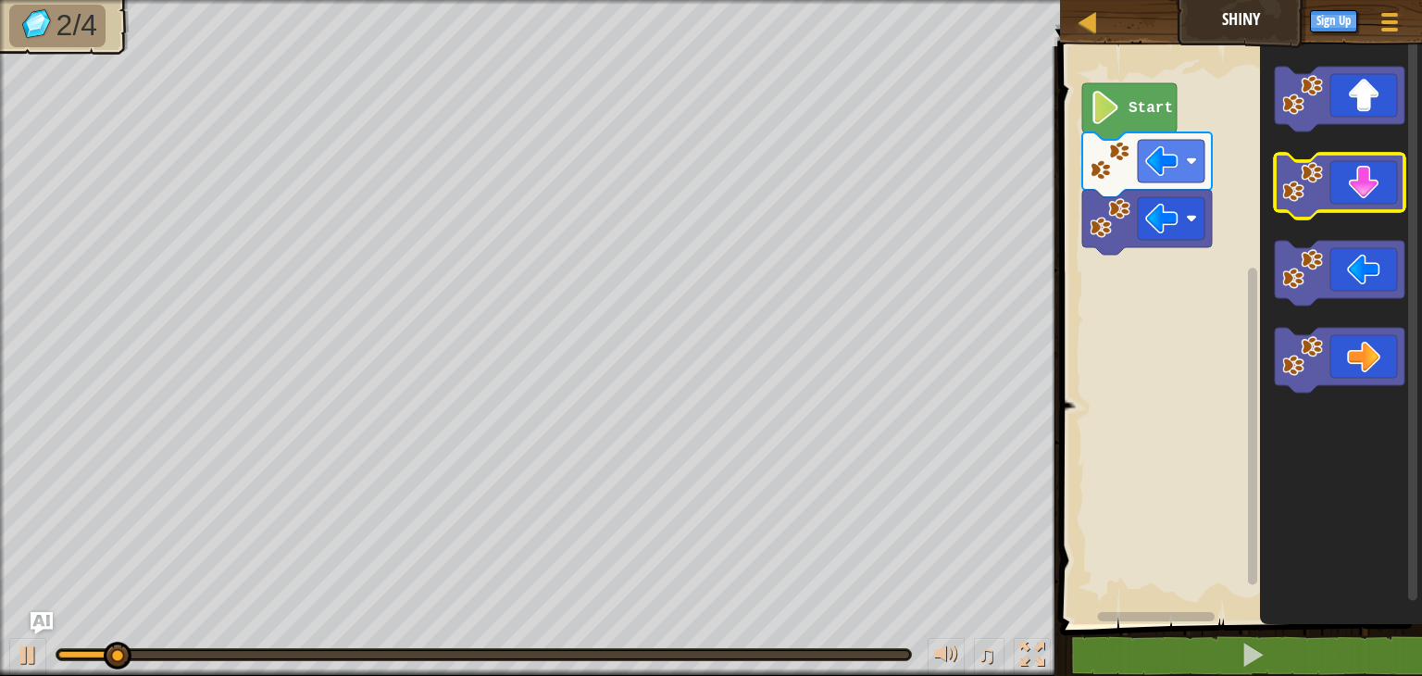
click at [1359, 177] on icon "Blockly Workspace" at bounding box center [1340, 186] width 130 height 65
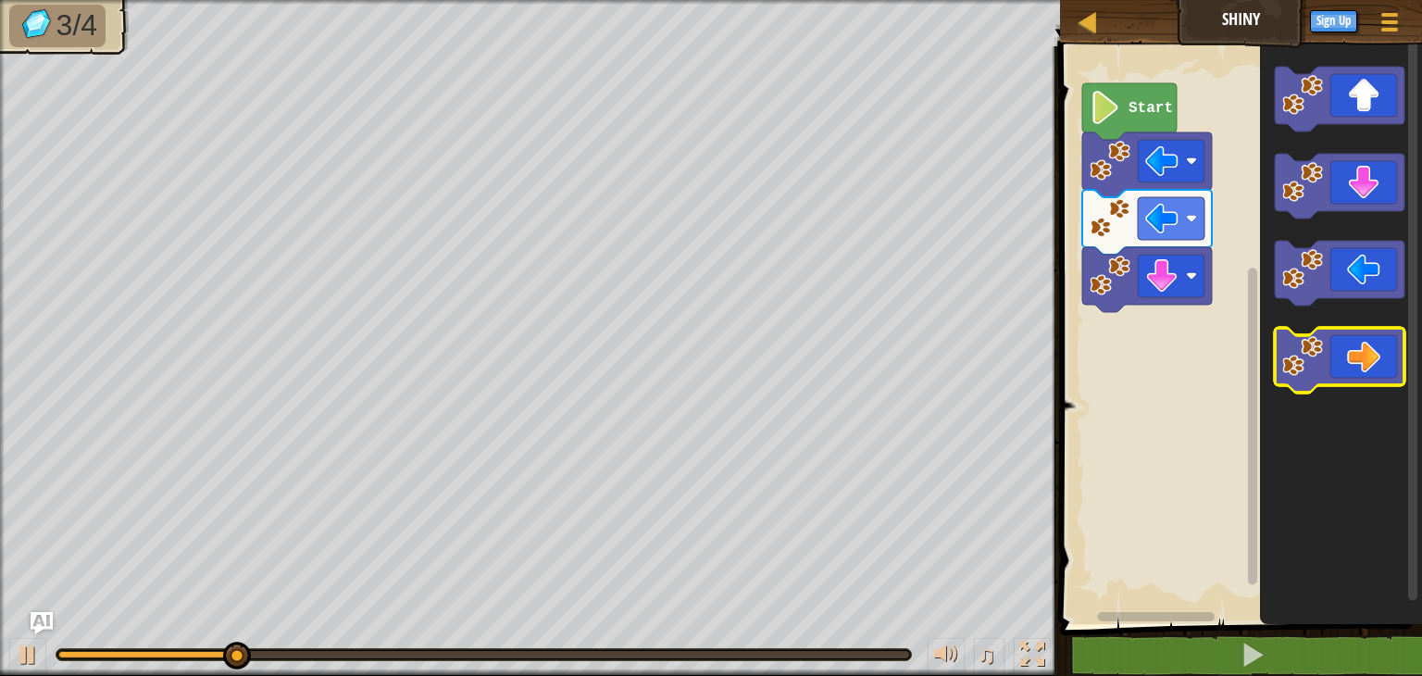
click at [1378, 366] on icon "Blockly Workspace" at bounding box center [1340, 360] width 130 height 65
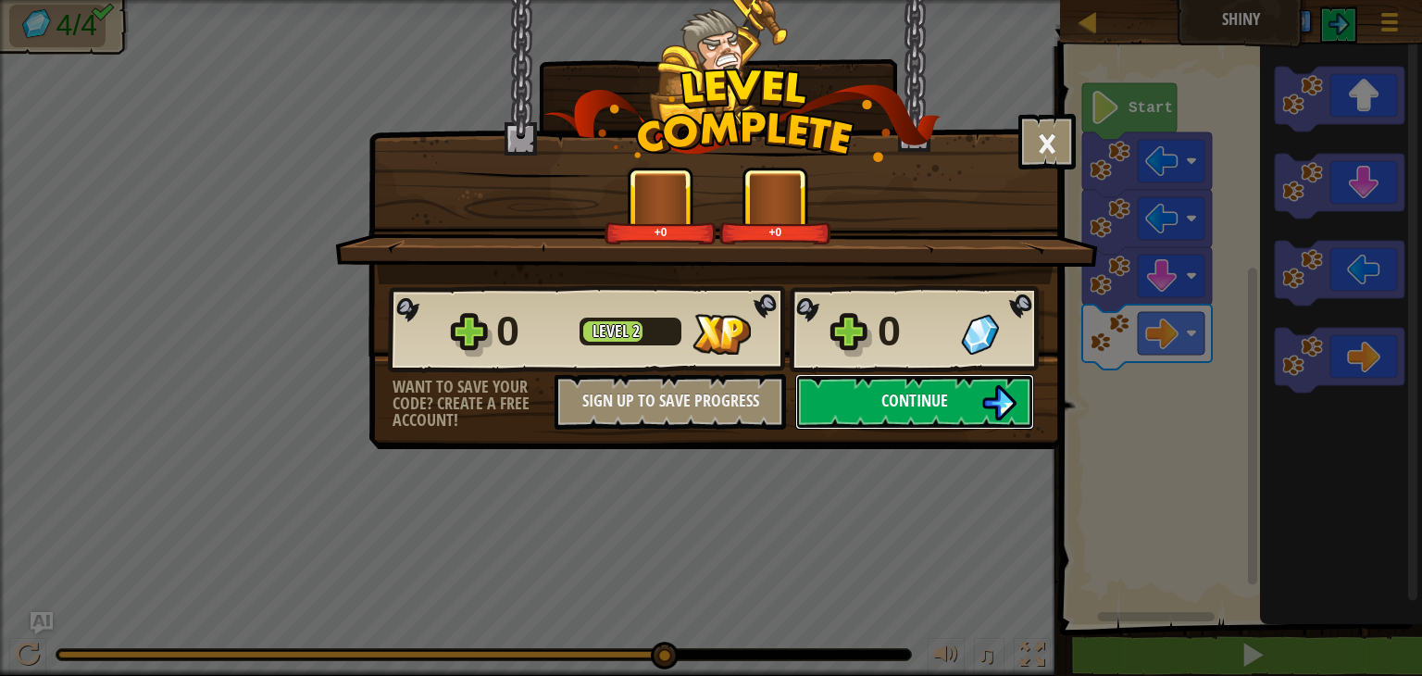
click at [959, 401] on button "Continue" at bounding box center [914, 402] width 239 height 56
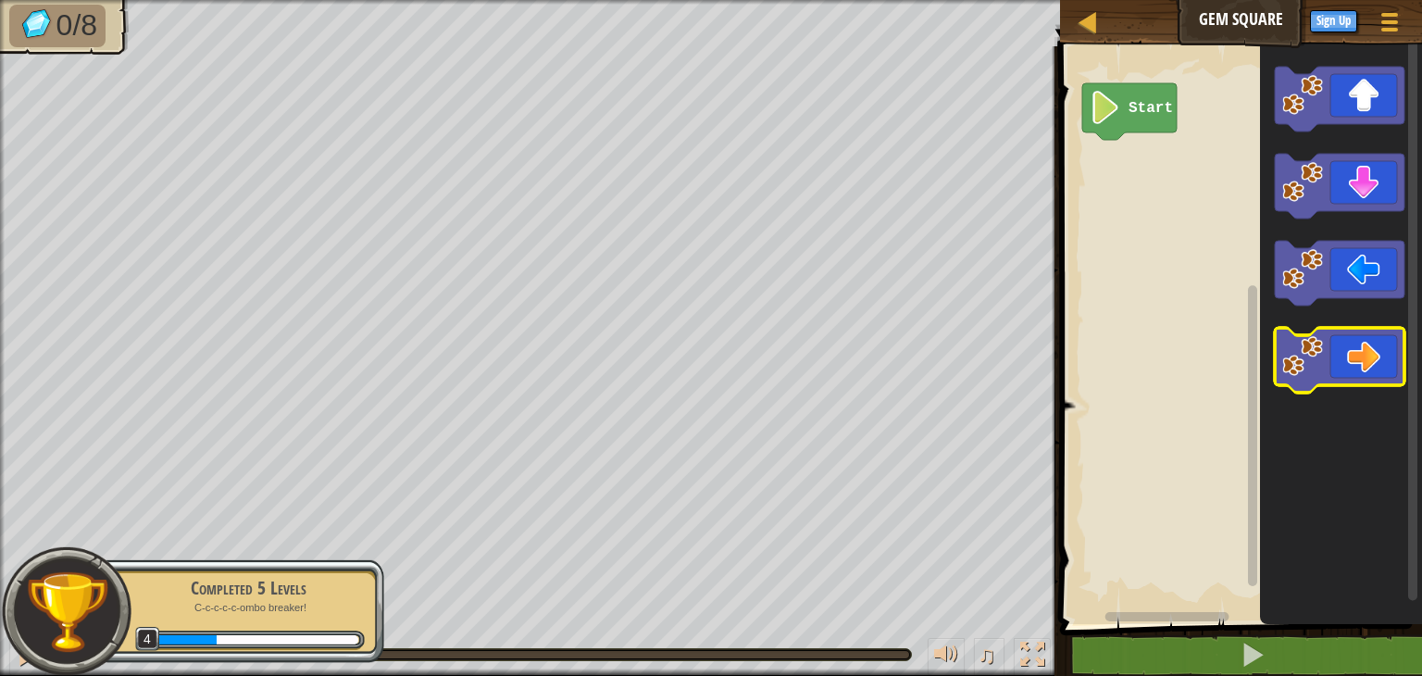
click at [1357, 364] on icon "Blockly Workspace" at bounding box center [1340, 360] width 130 height 65
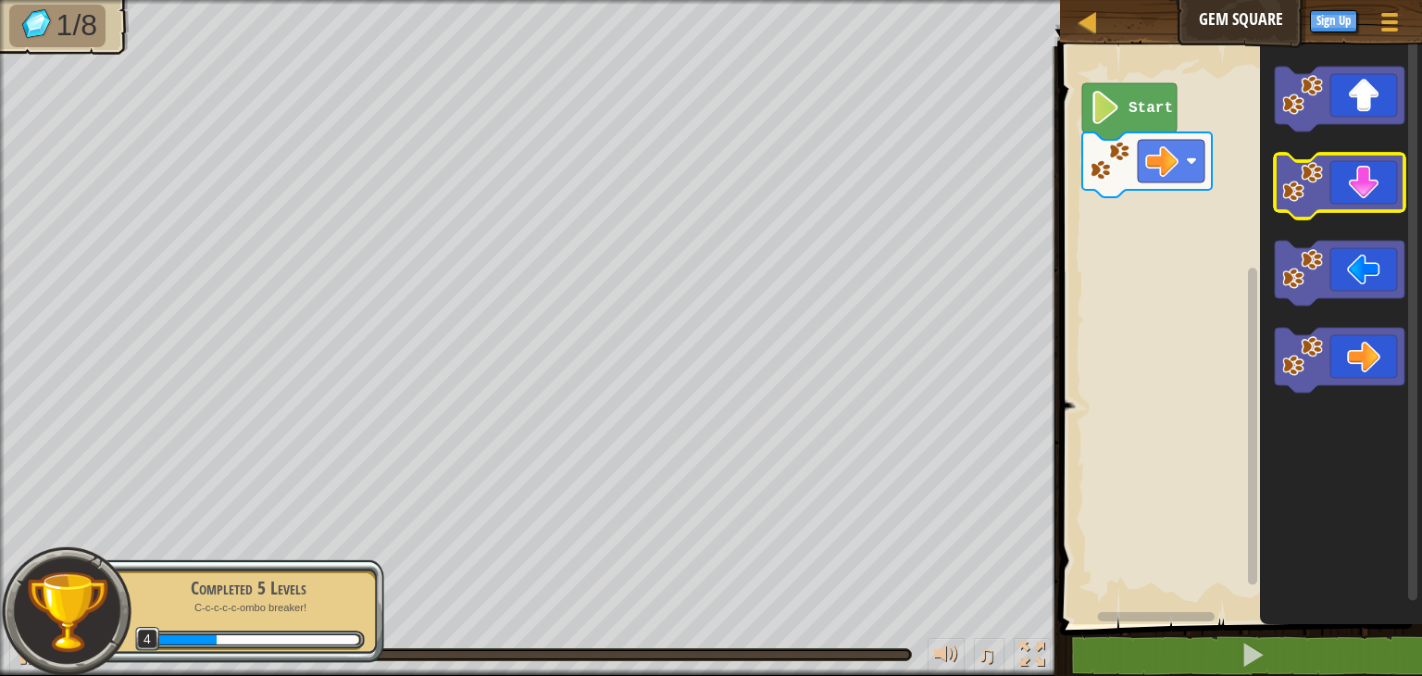
click at [1353, 197] on icon "Blockly Workspace" at bounding box center [1340, 186] width 130 height 65
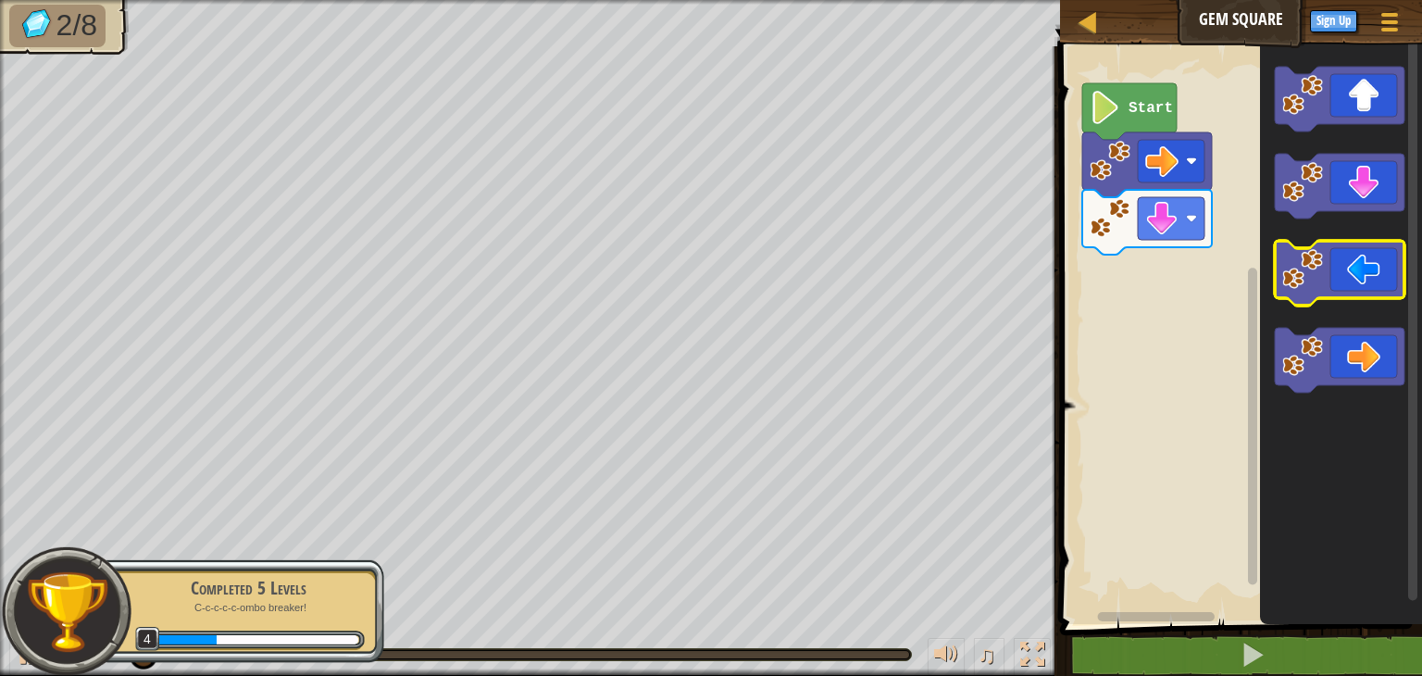
click at [1326, 284] on icon "Blockly Workspace" at bounding box center [1340, 273] width 130 height 65
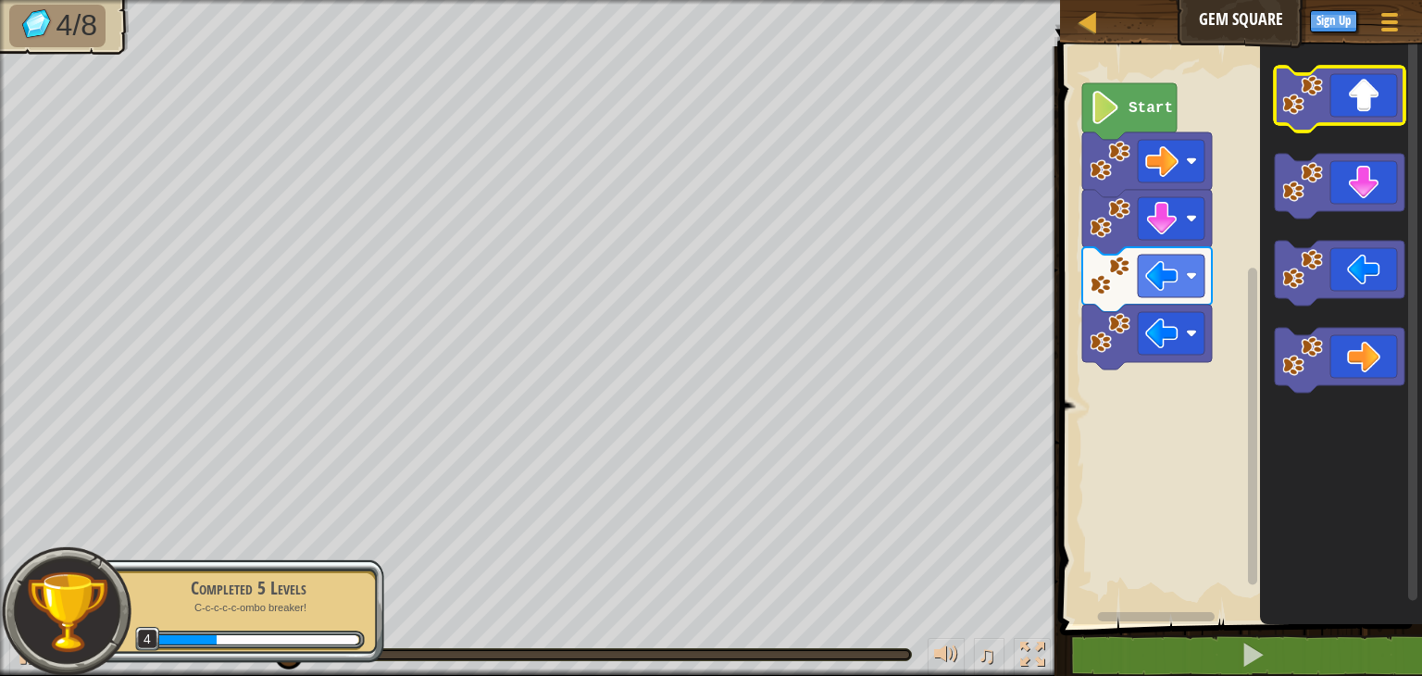
click at [1377, 107] on icon "Blockly Workspace" at bounding box center [1340, 99] width 130 height 65
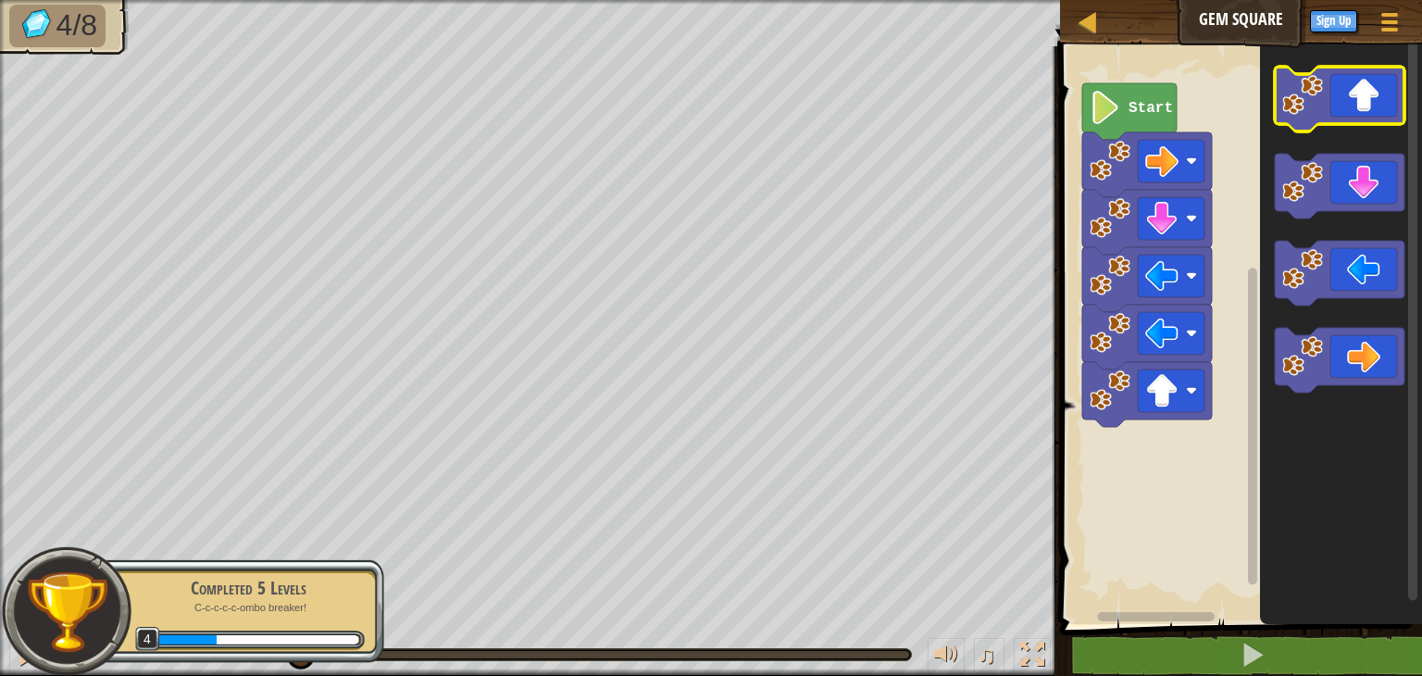
click at [1377, 107] on icon "Blockly Workspace" at bounding box center [1340, 99] width 130 height 65
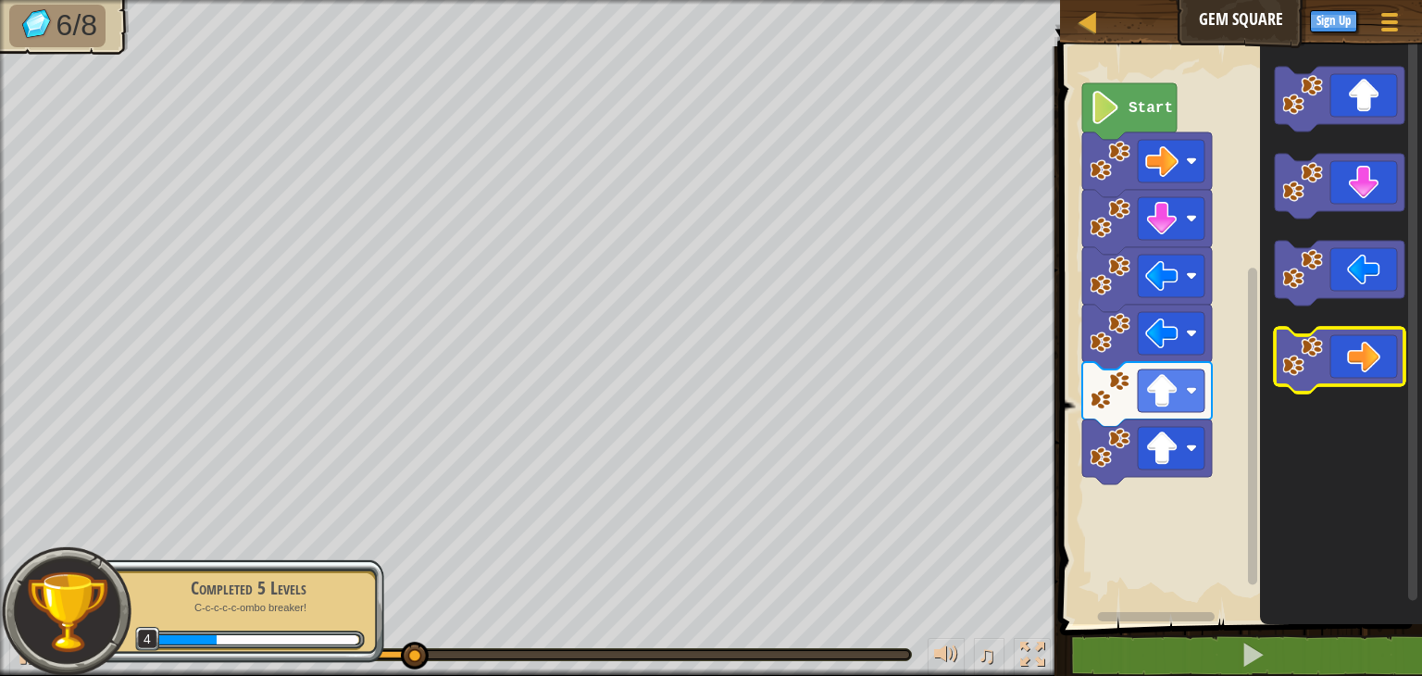
click at [1362, 353] on icon "Blockly Workspace" at bounding box center [1340, 360] width 130 height 65
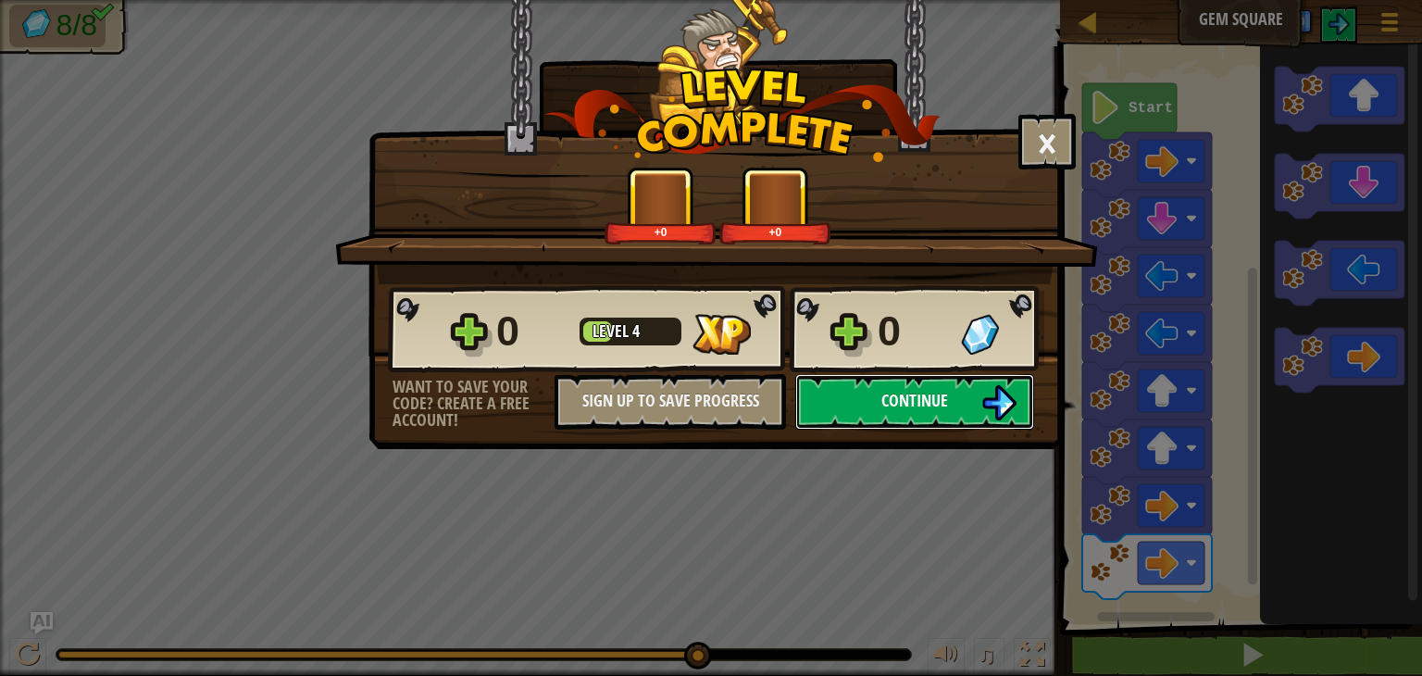
click at [942, 408] on span "Continue" at bounding box center [914, 400] width 67 height 23
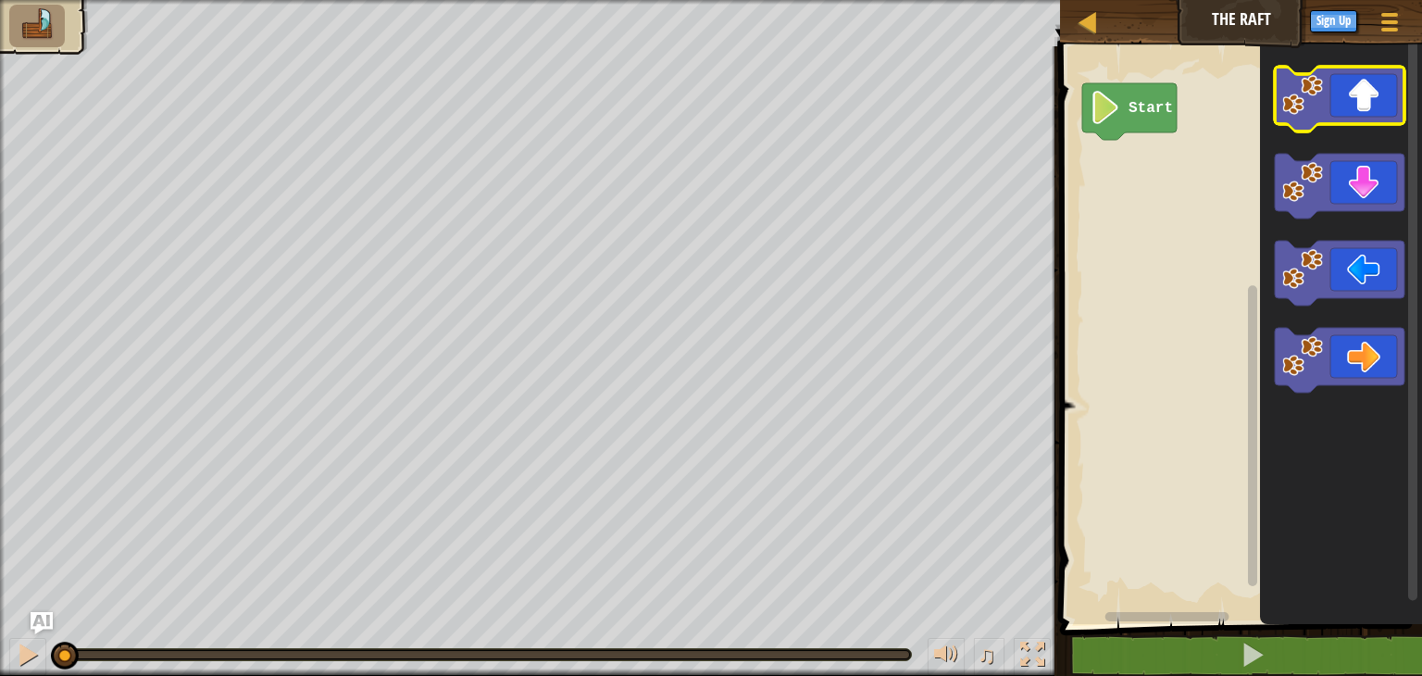
click at [1364, 113] on icon "Blockly Workspace" at bounding box center [1340, 99] width 130 height 65
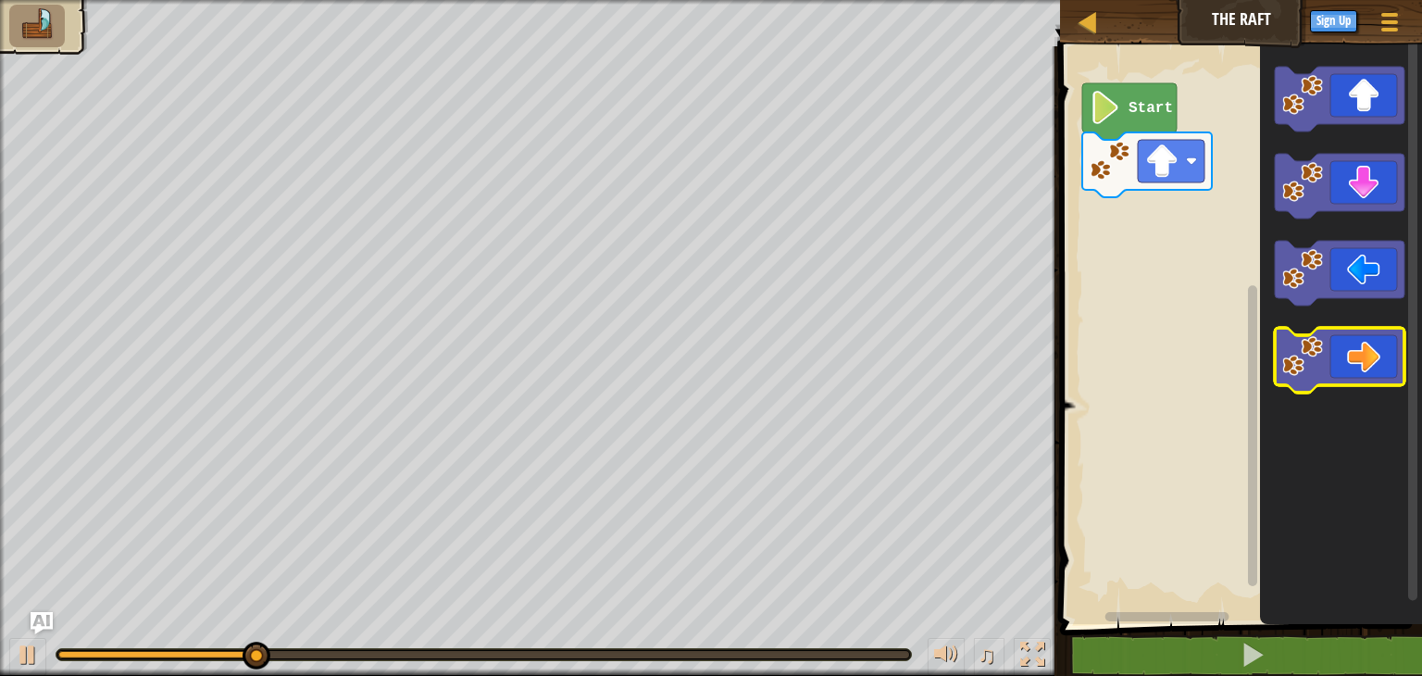
click at [1359, 382] on icon "Blockly Workspace" at bounding box center [1340, 360] width 130 height 65
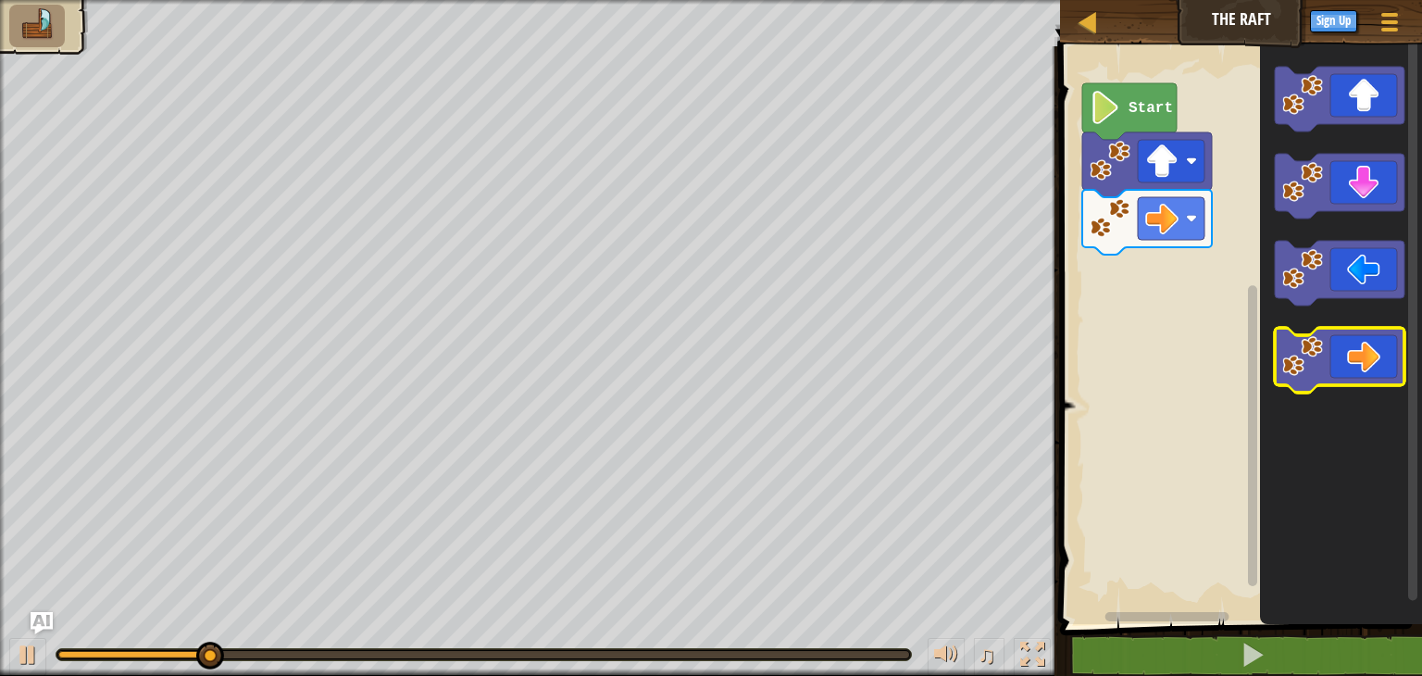
click at [1359, 382] on icon "Blockly Workspace" at bounding box center [1340, 360] width 130 height 65
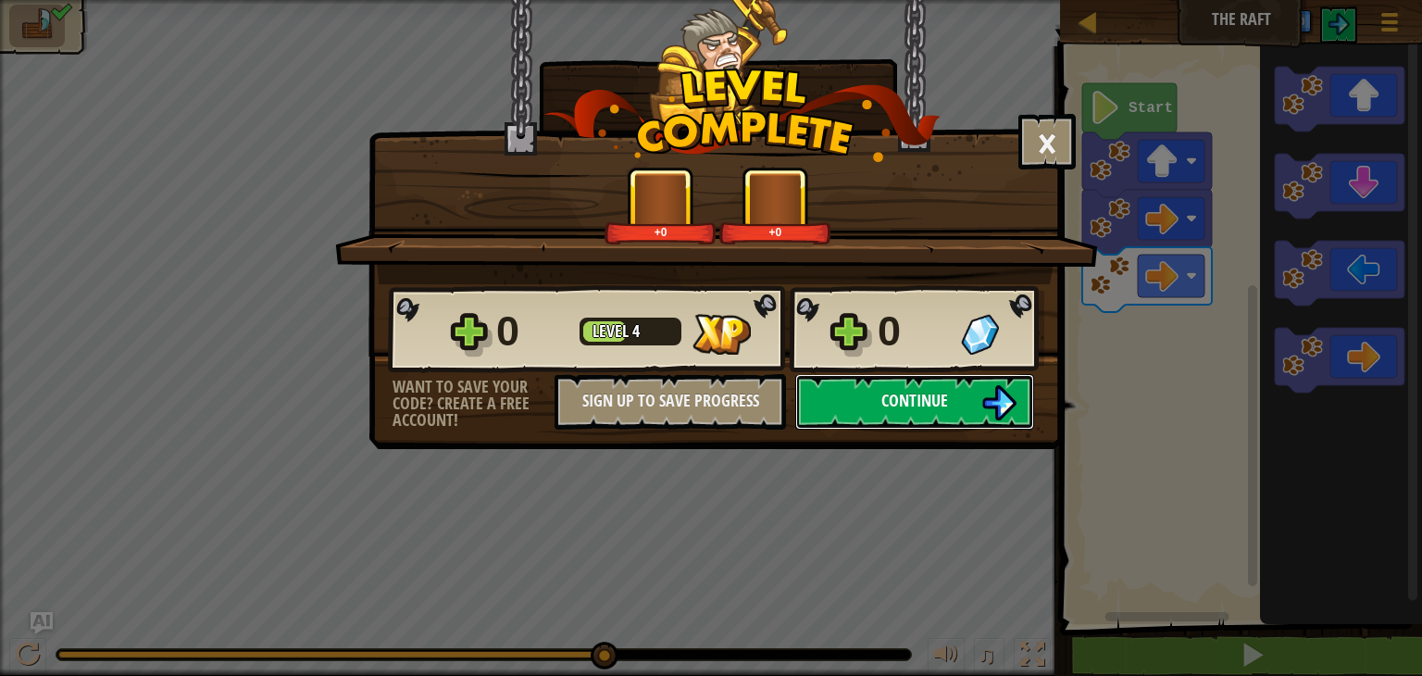
click at [958, 397] on button "Continue" at bounding box center [914, 402] width 239 height 56
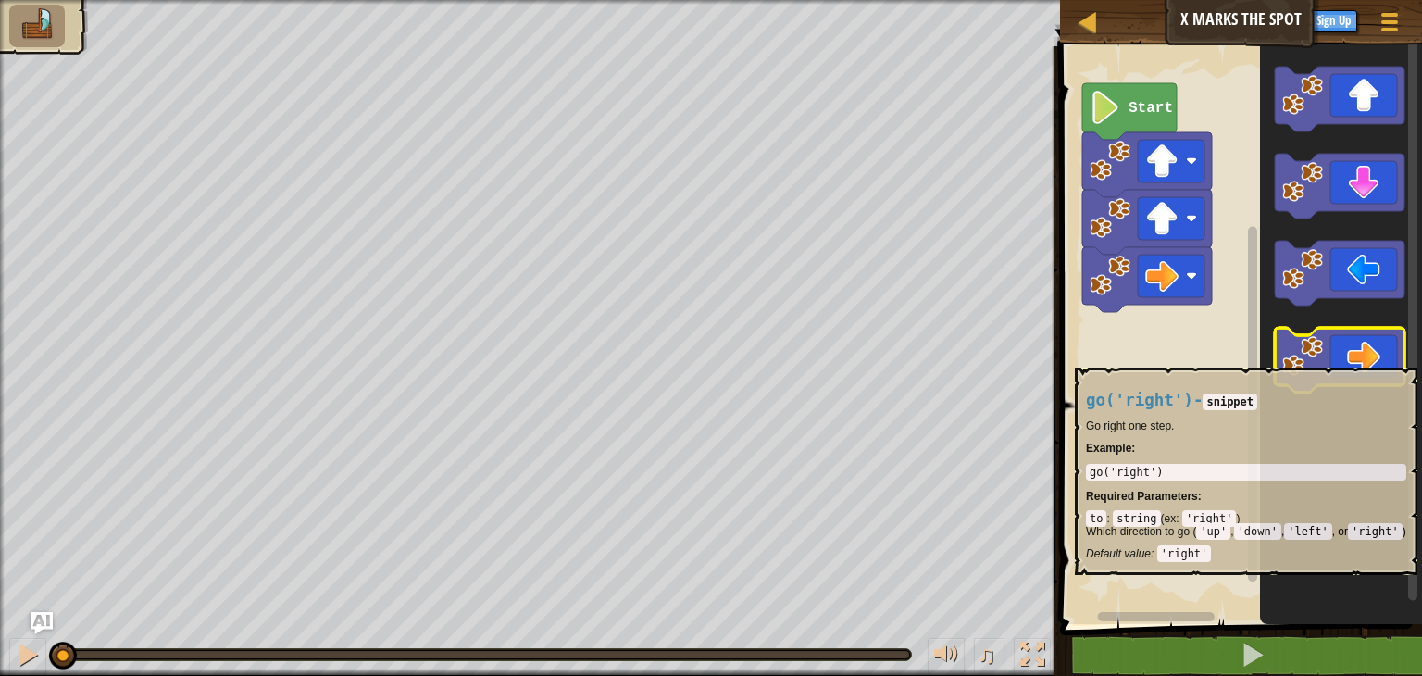
click at [1355, 364] on icon "Blockly Workspace" at bounding box center [1340, 360] width 130 height 65
click at [1354, 364] on icon "Blockly Workspace" at bounding box center [1340, 360] width 130 height 65
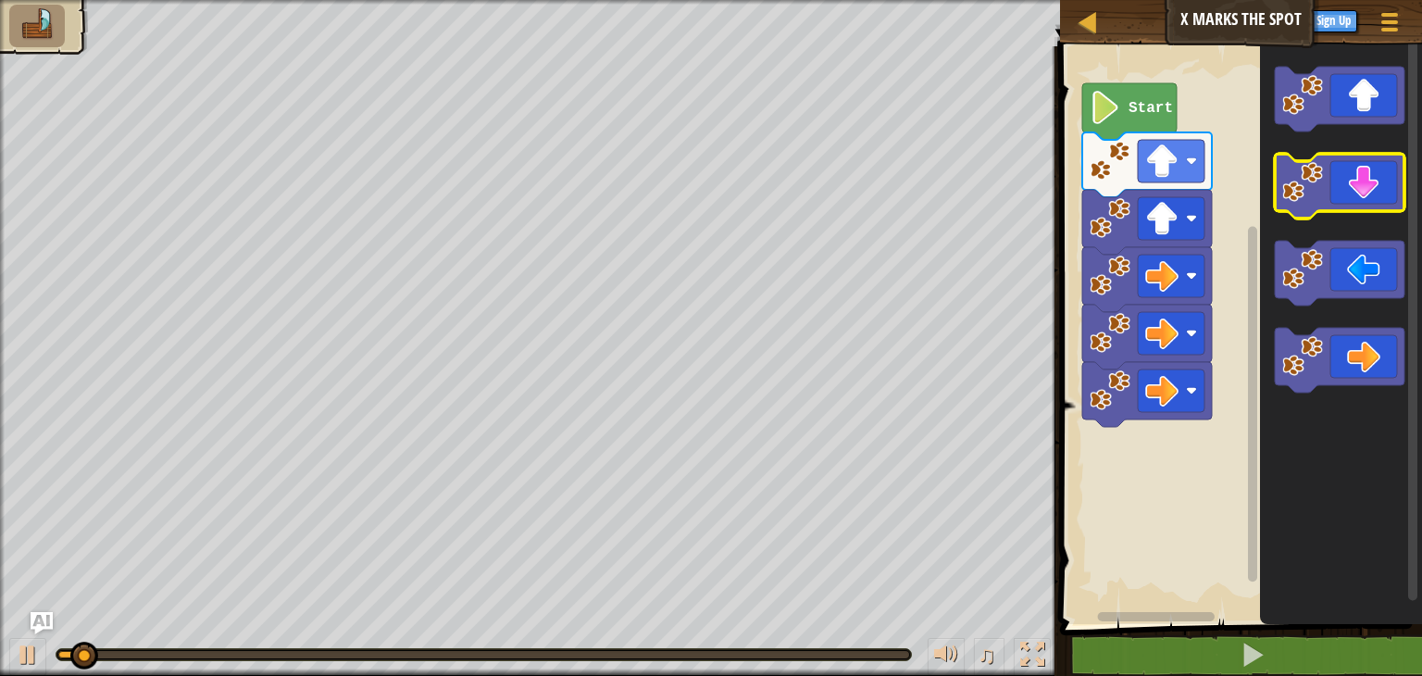
click at [1356, 205] on icon "Blockly Workspace" at bounding box center [1340, 186] width 130 height 65
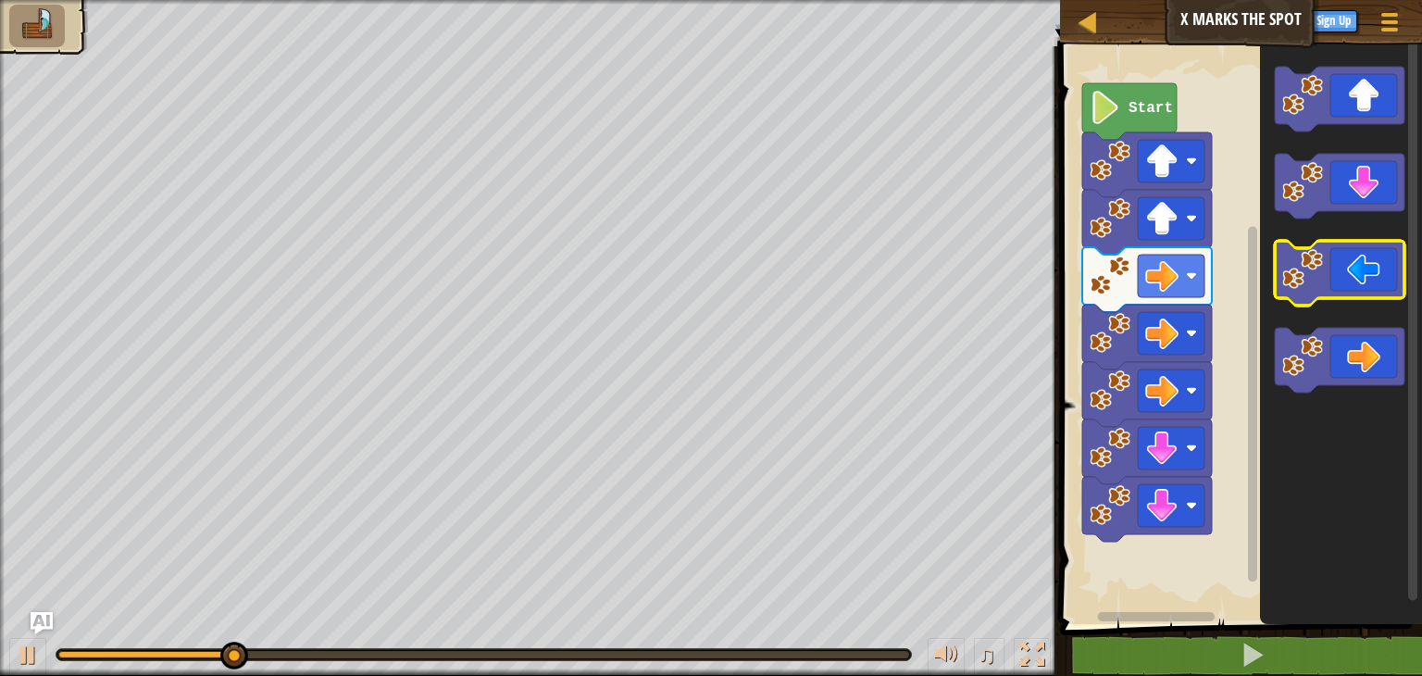
click at [1351, 282] on icon "Blockly Workspace" at bounding box center [1340, 273] width 130 height 65
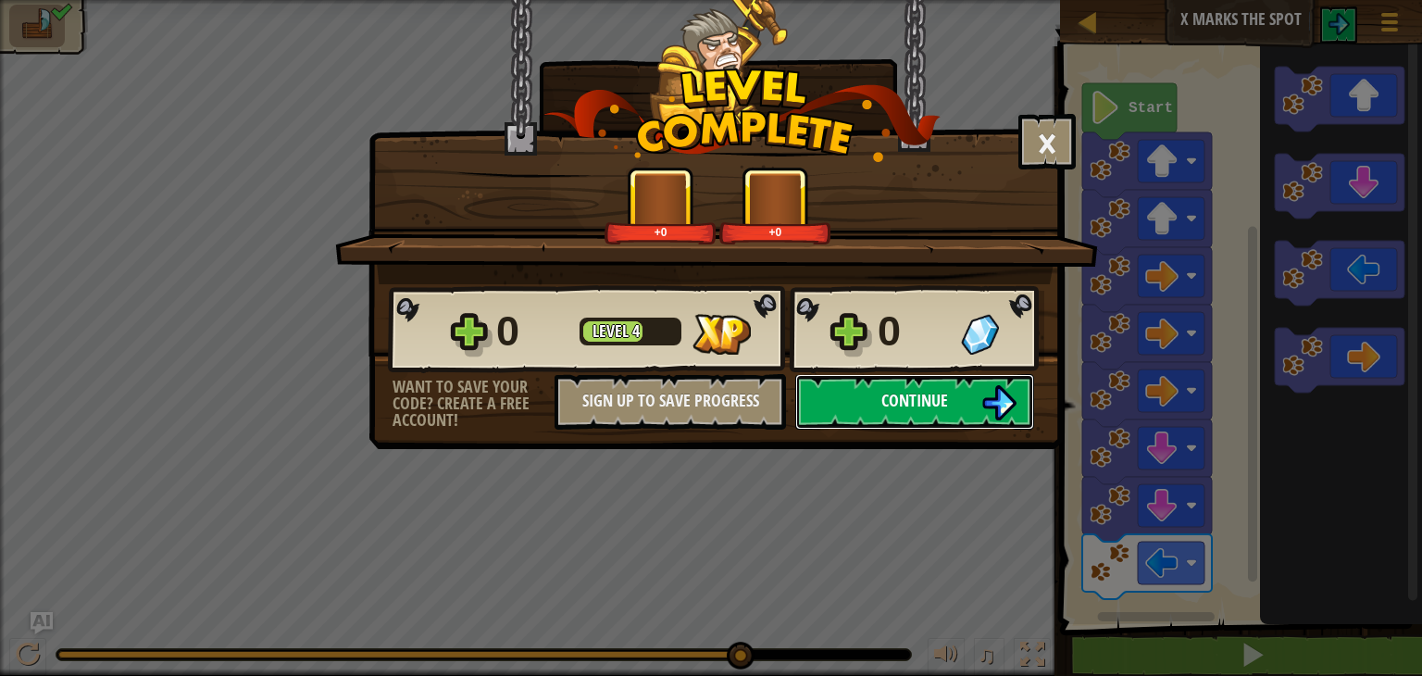
click at [919, 408] on span "Continue" at bounding box center [914, 400] width 67 height 23
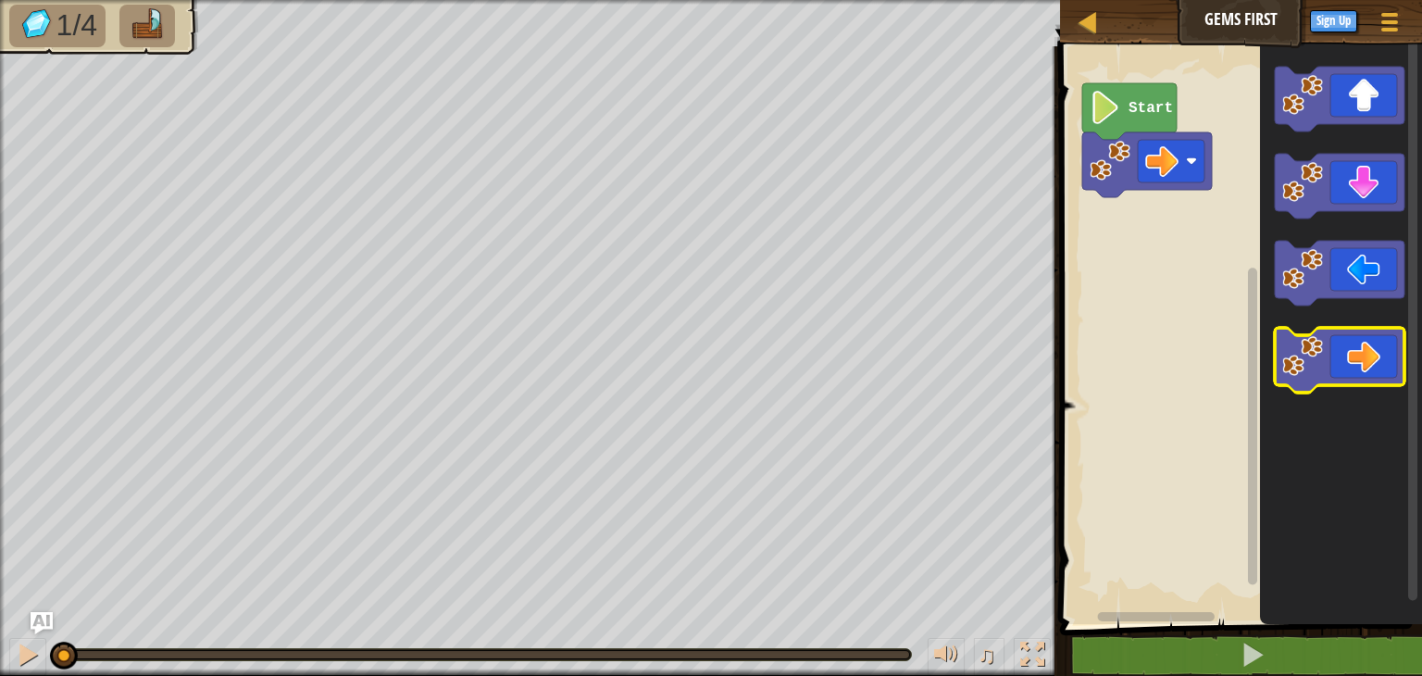
click at [1368, 363] on icon "Blockly Workspace" at bounding box center [1340, 360] width 130 height 65
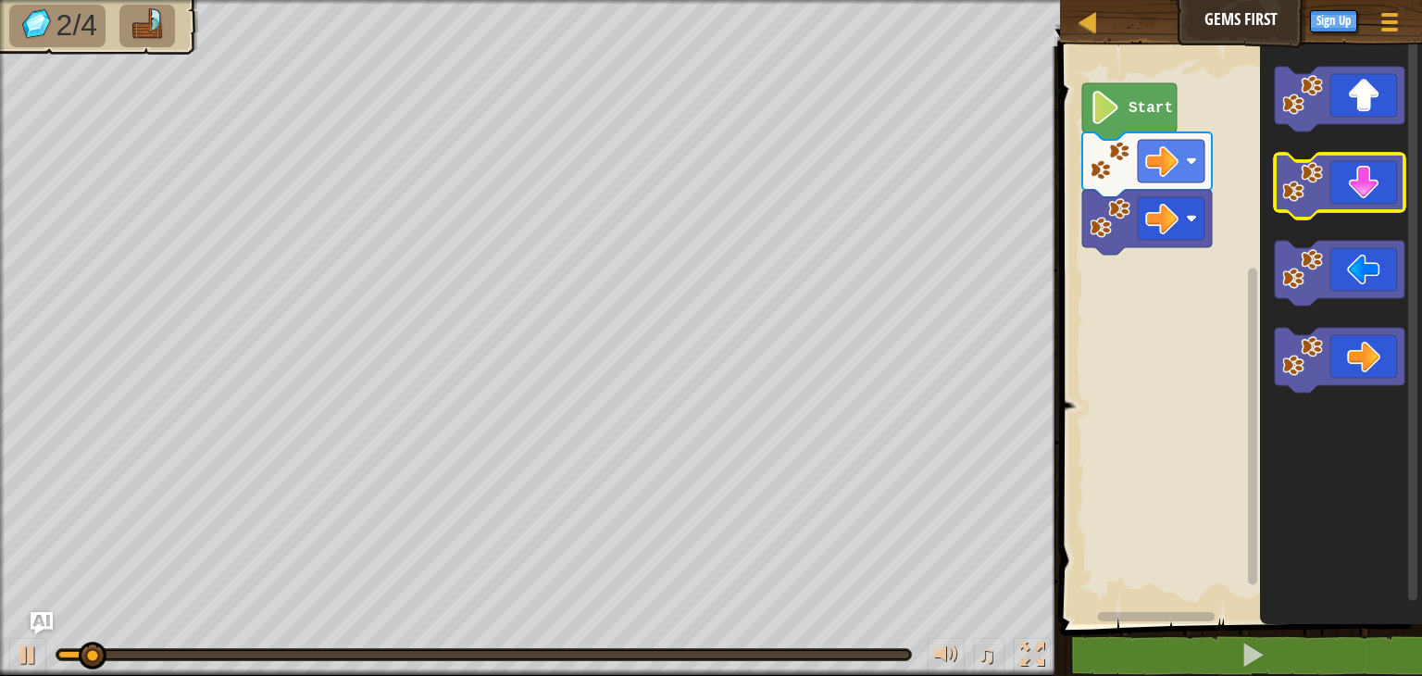
click at [1364, 205] on icon "Blockly Workspace" at bounding box center [1340, 186] width 130 height 65
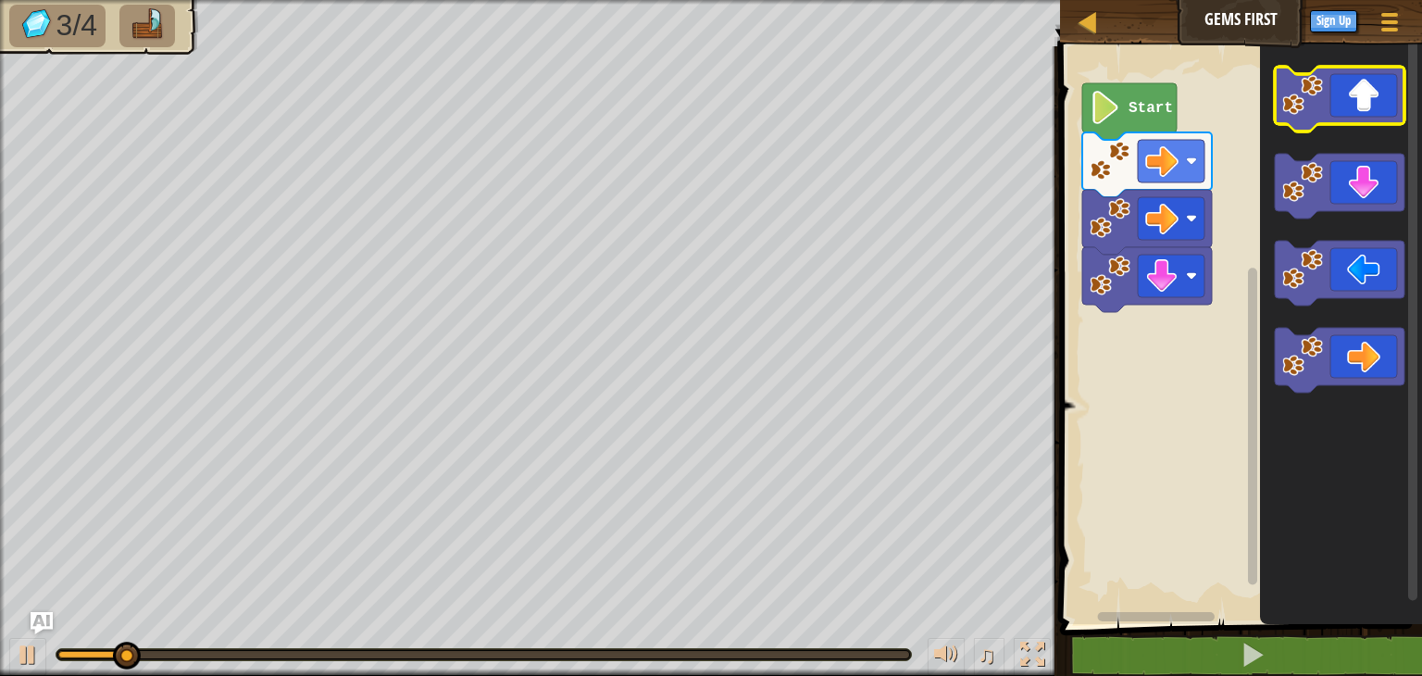
click at [1359, 109] on icon "Blockly Workspace" at bounding box center [1340, 99] width 130 height 65
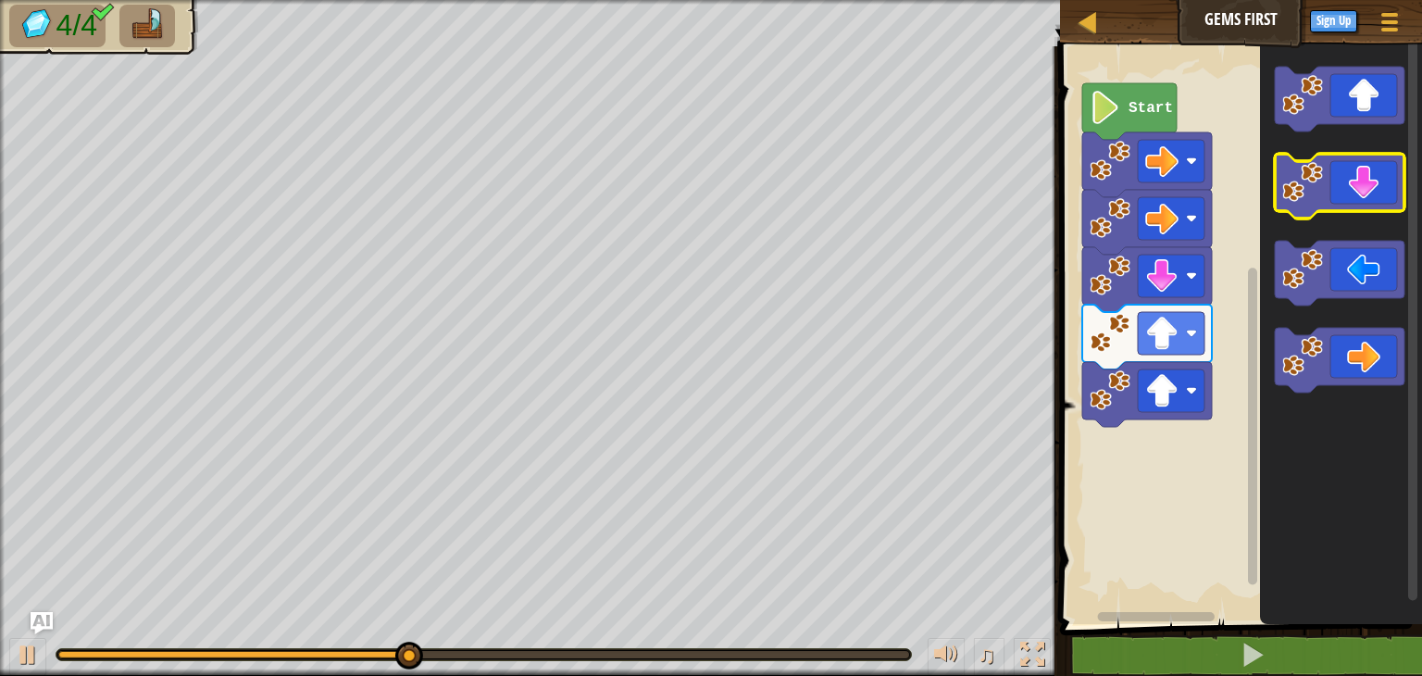
click at [1358, 200] on icon "Blockly Workspace" at bounding box center [1340, 186] width 130 height 65
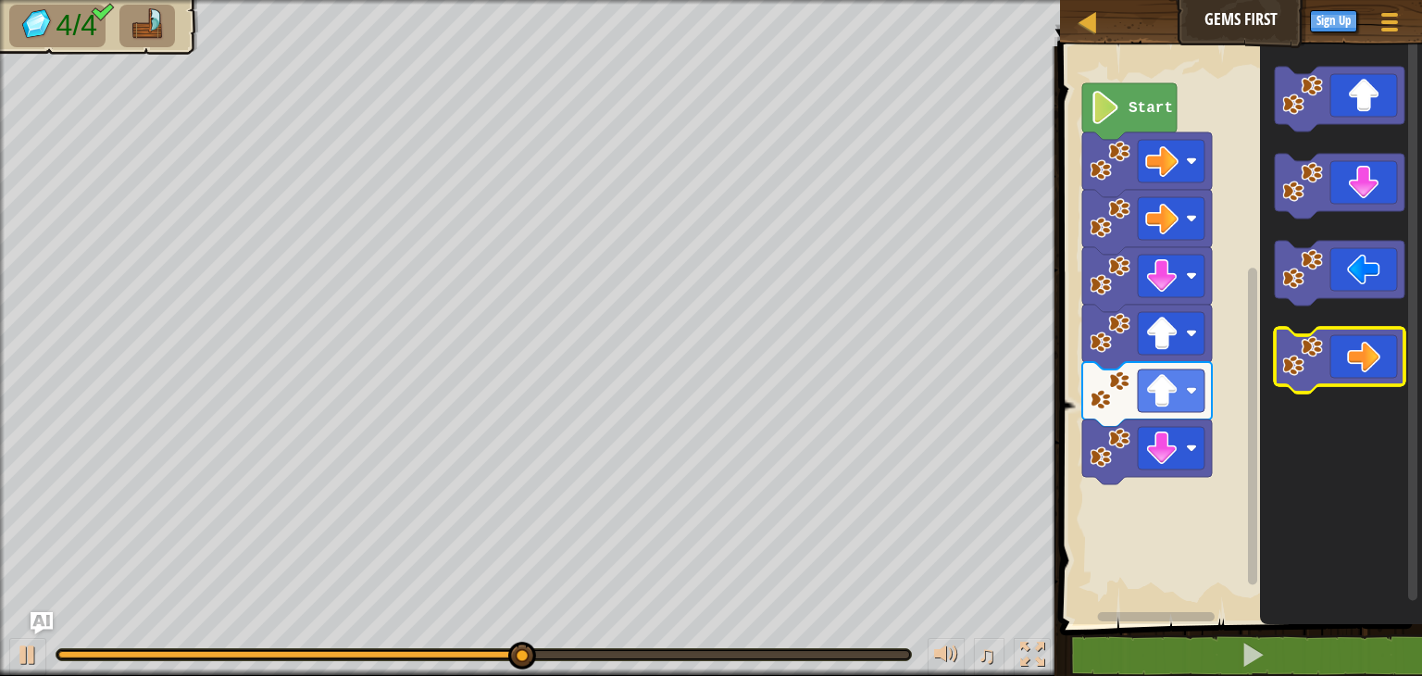
click at [1352, 362] on icon "Blockly Workspace" at bounding box center [1340, 360] width 130 height 65
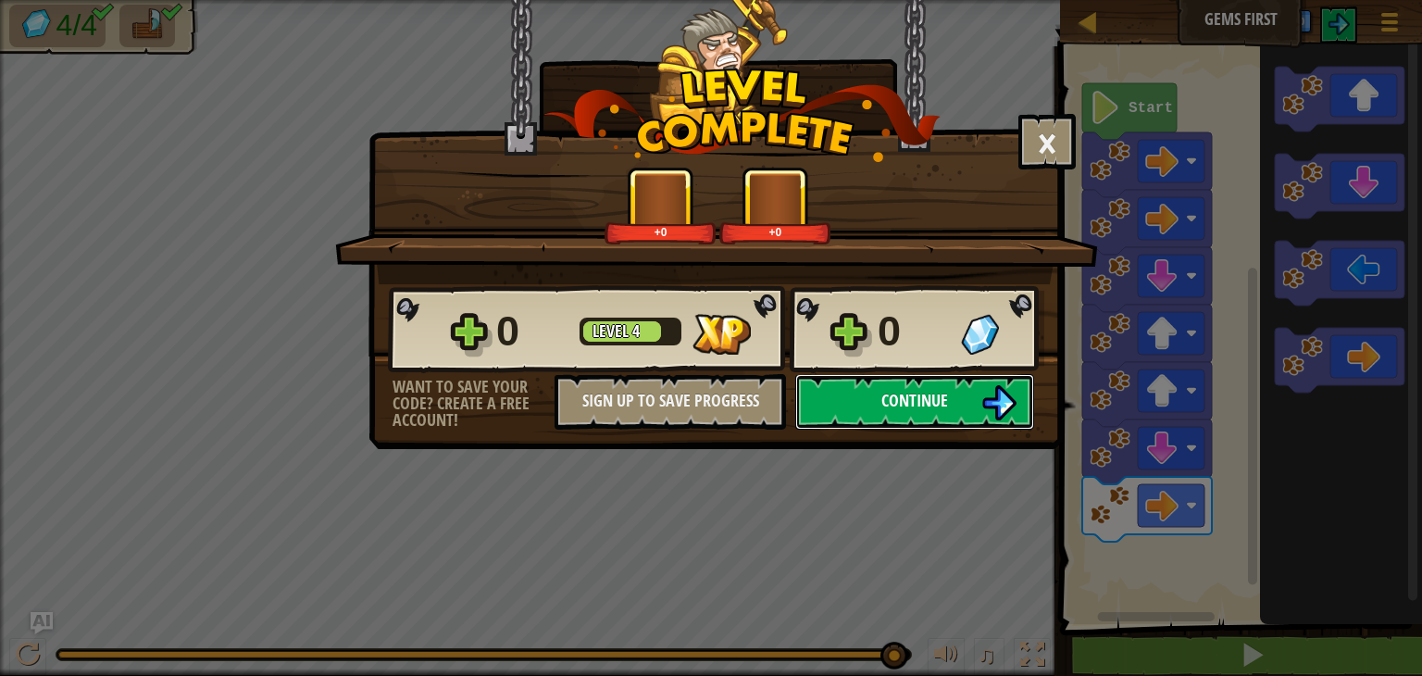
click at [950, 388] on button "Continue" at bounding box center [914, 402] width 239 height 56
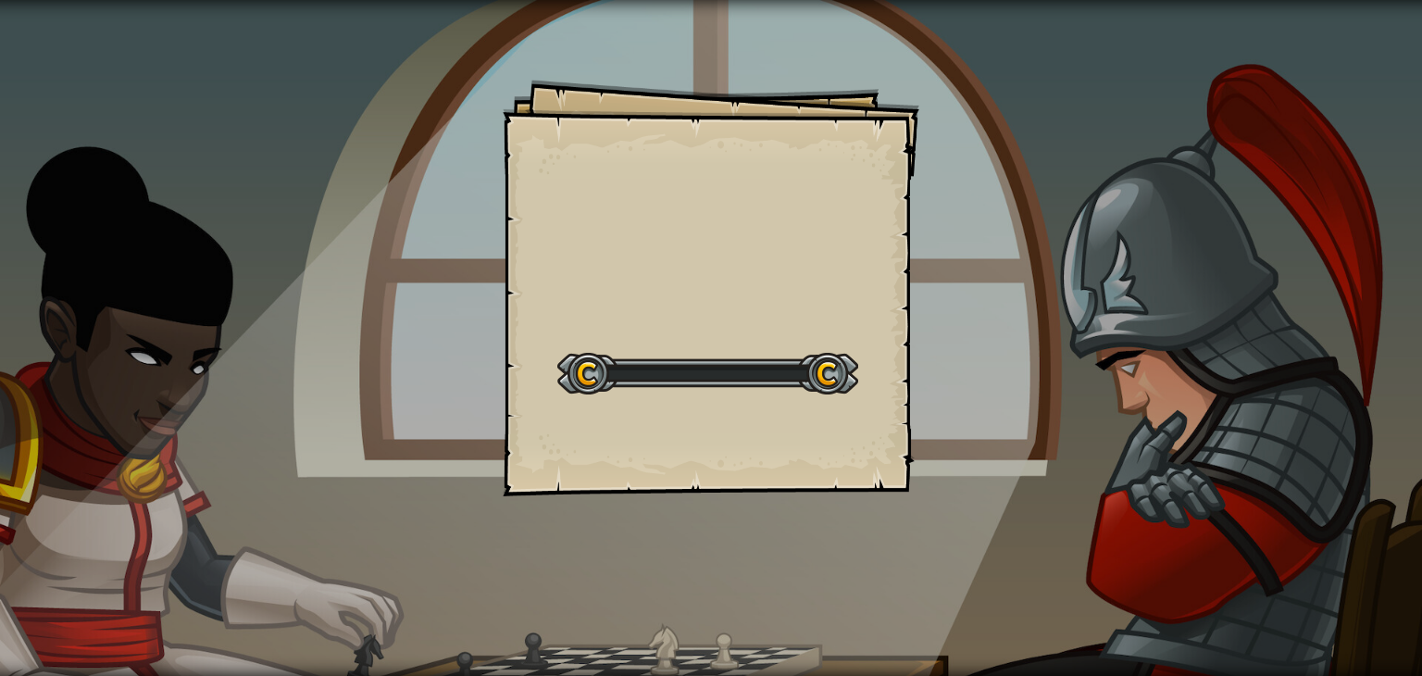
click at [948, 401] on div "Goals Start Level Error loading from server. Try refreshing the page. You'll ne…" at bounding box center [711, 338] width 1422 height 676
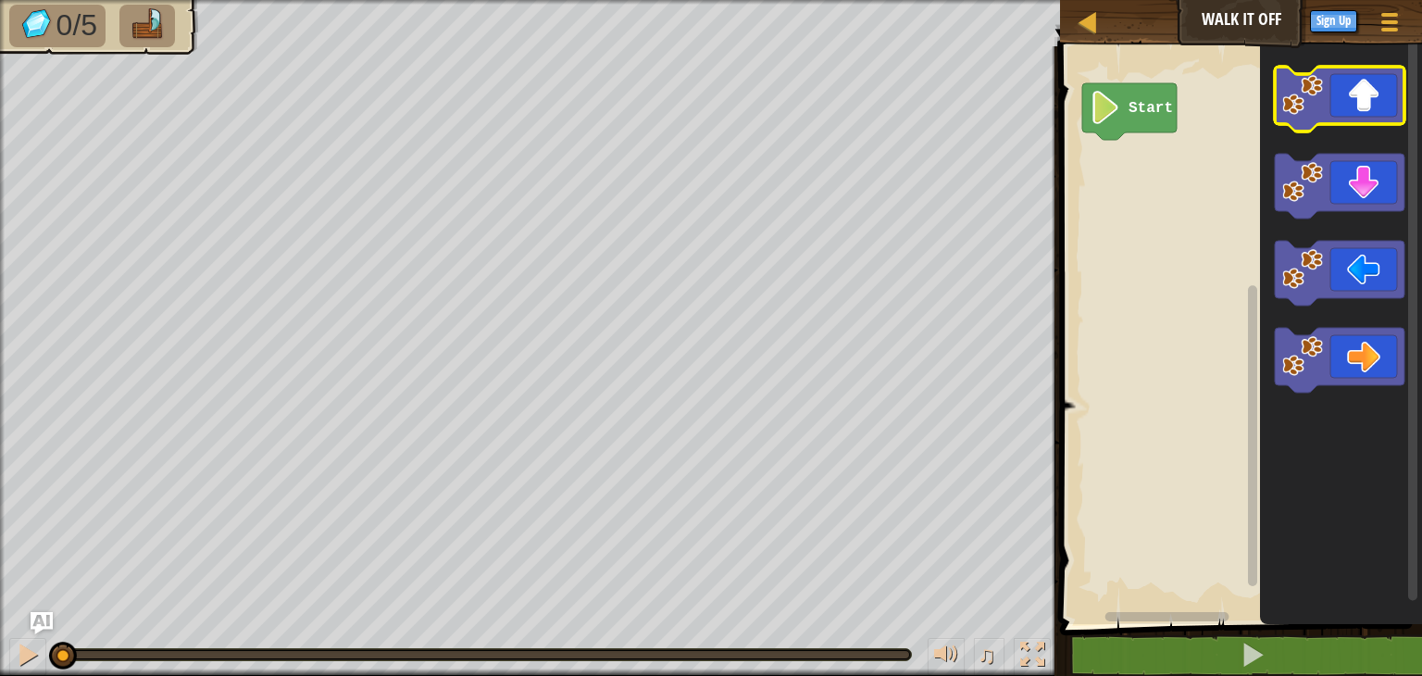
click at [1350, 118] on icon "Blockly Workspace" at bounding box center [1340, 99] width 130 height 65
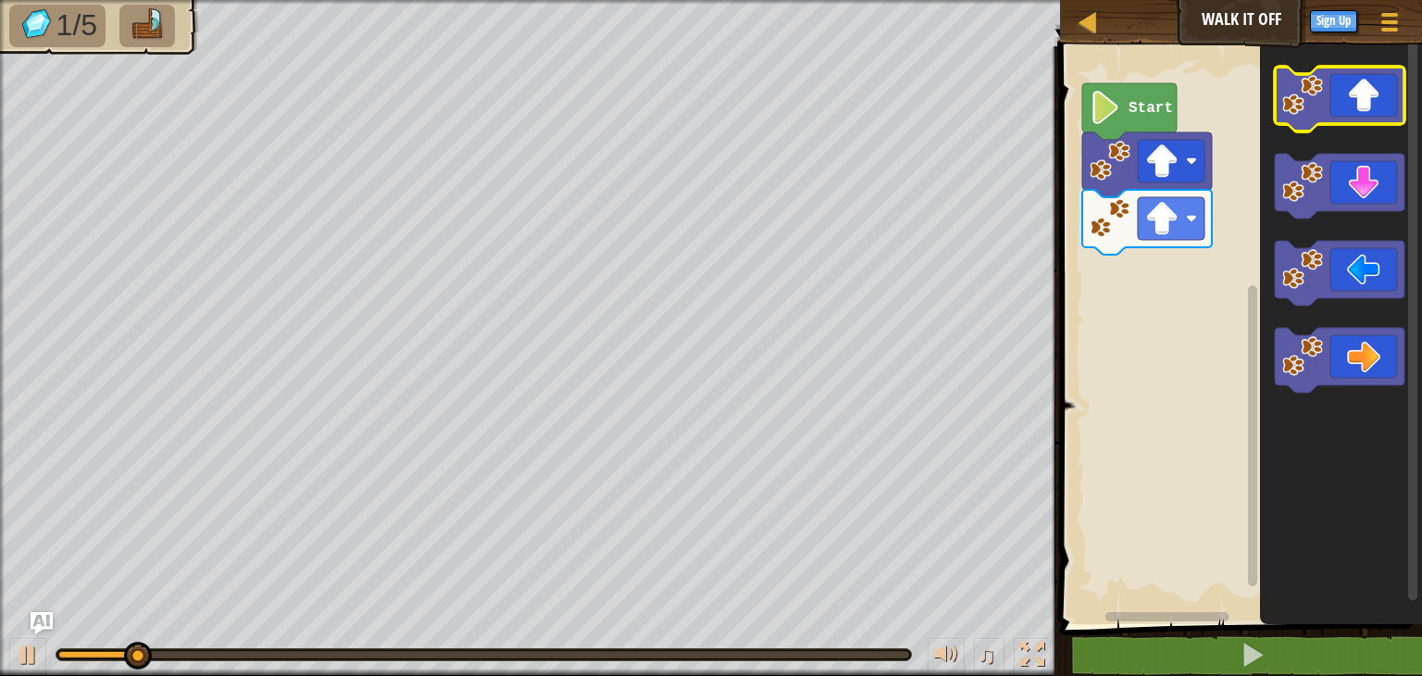
click at [1378, 112] on icon "Blockly Workspace" at bounding box center [1340, 99] width 130 height 65
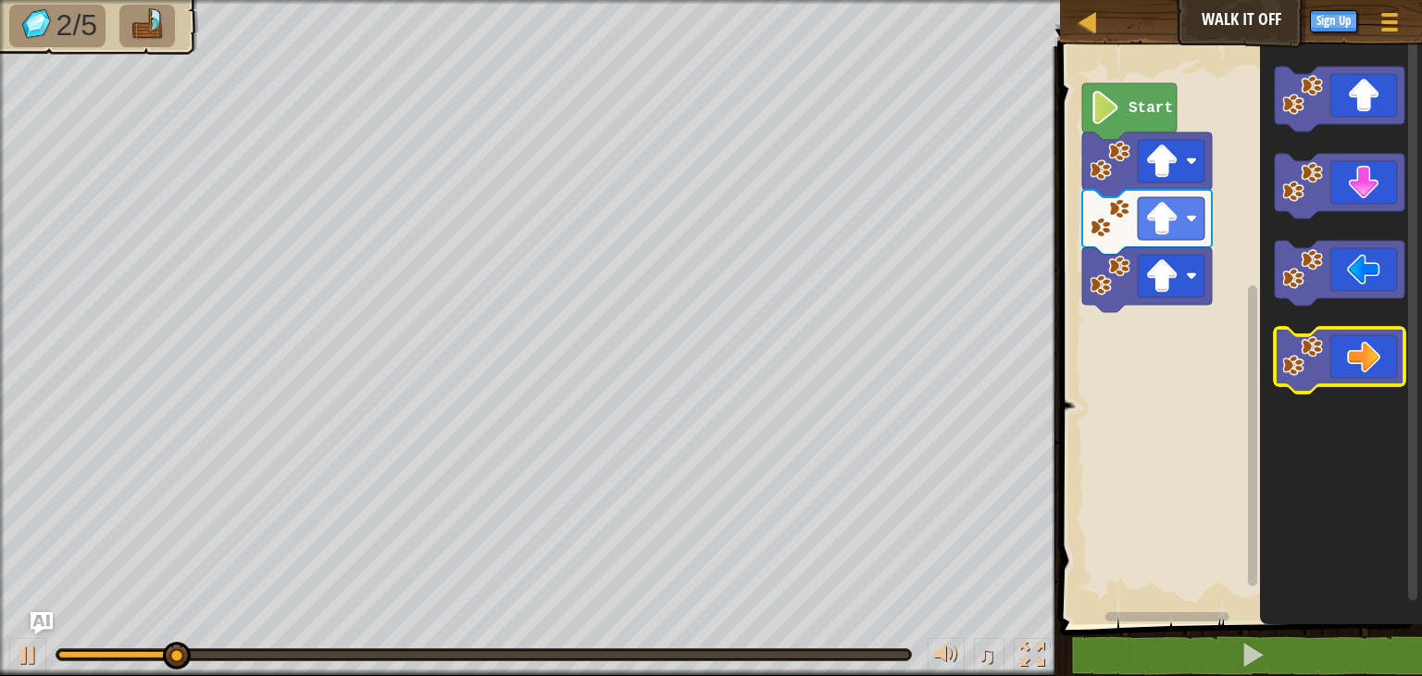
click at [1367, 370] on icon "Blockly Workspace" at bounding box center [1340, 360] width 130 height 65
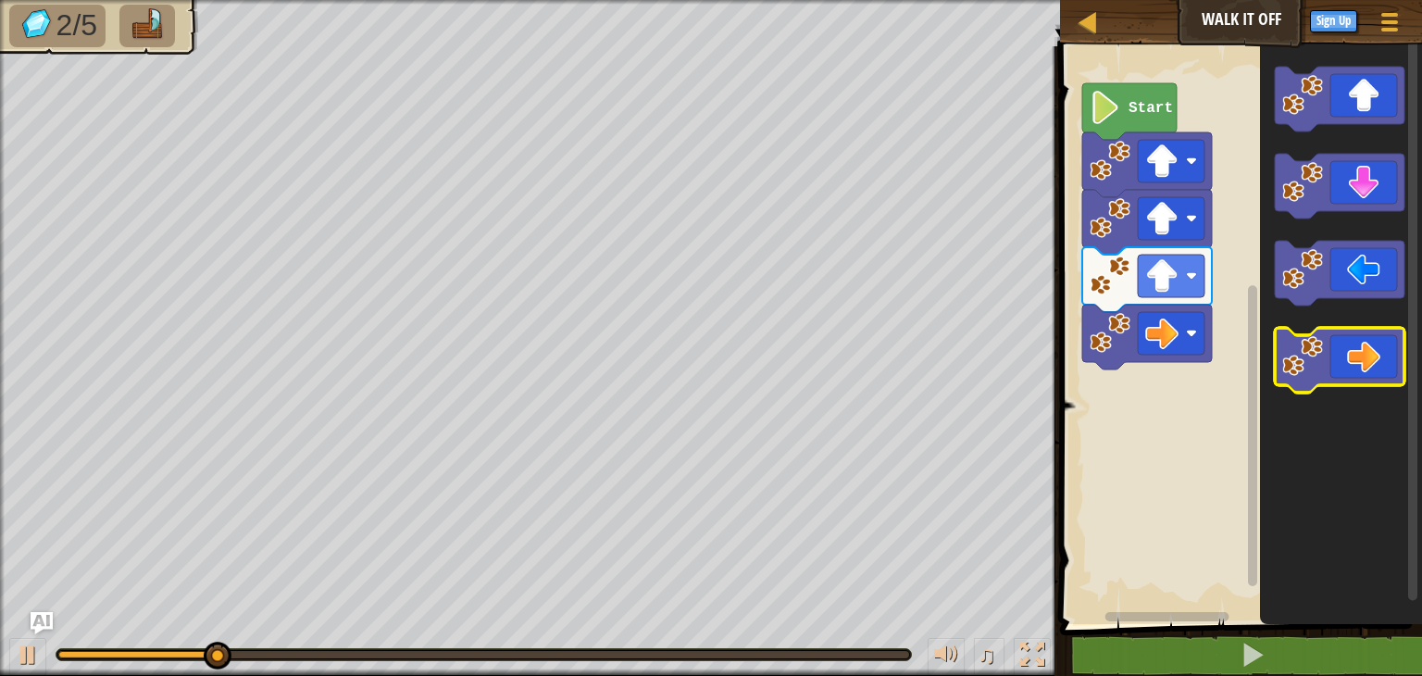
click at [1367, 370] on icon "Blockly Workspace" at bounding box center [1340, 360] width 130 height 65
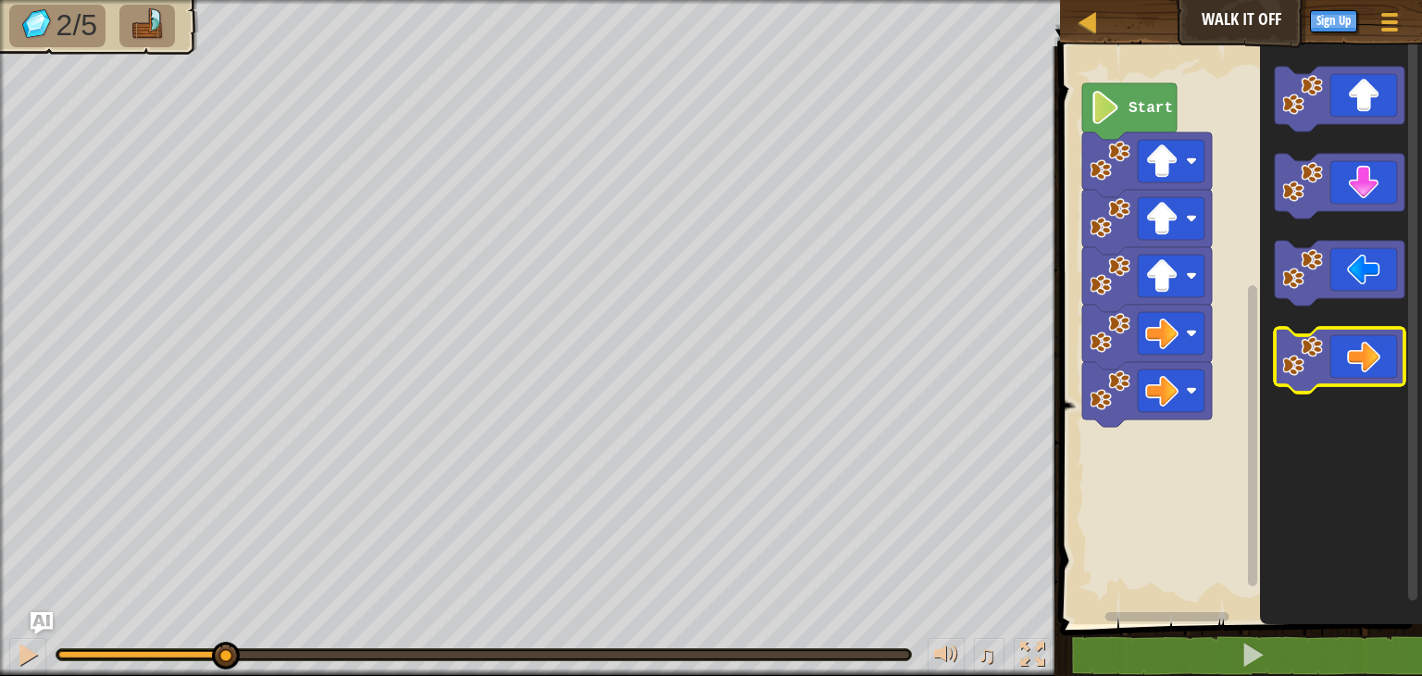
click at [1367, 370] on icon "Blockly Workspace" at bounding box center [1340, 360] width 130 height 65
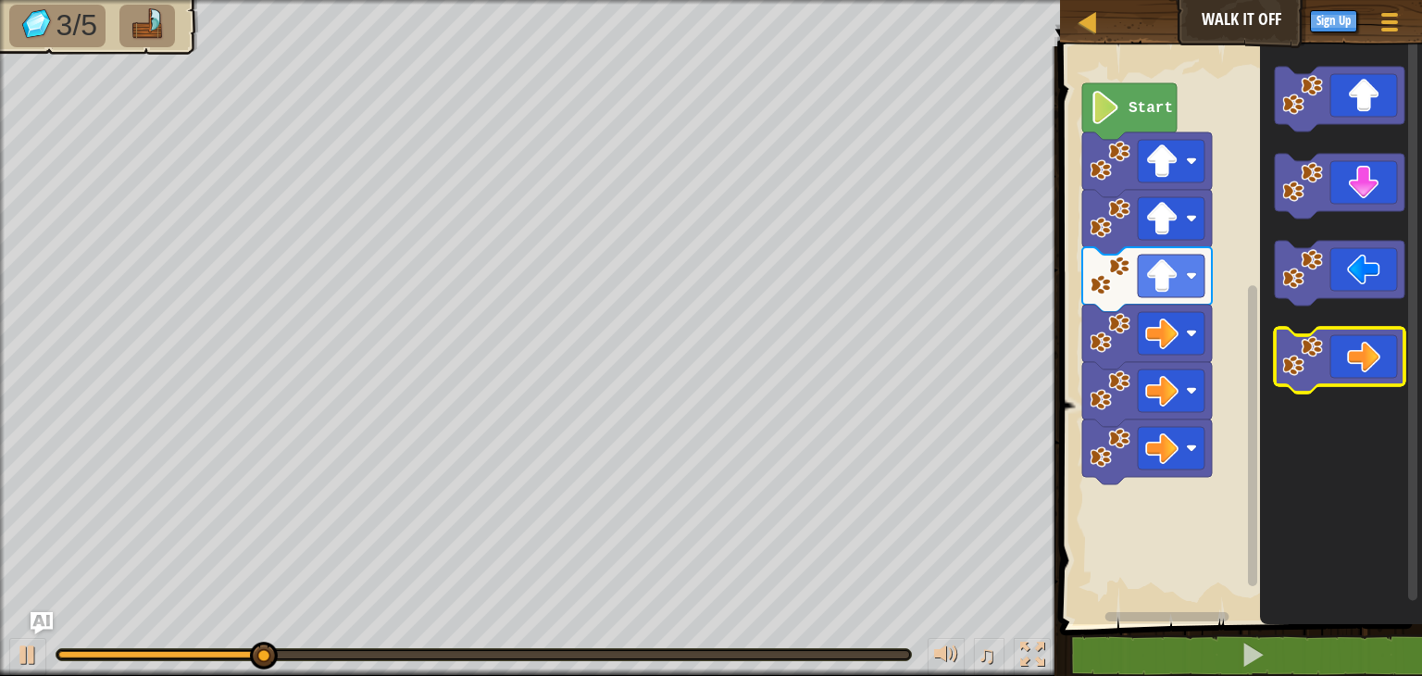
click at [1367, 371] on icon "Blockly Workspace" at bounding box center [1340, 360] width 130 height 65
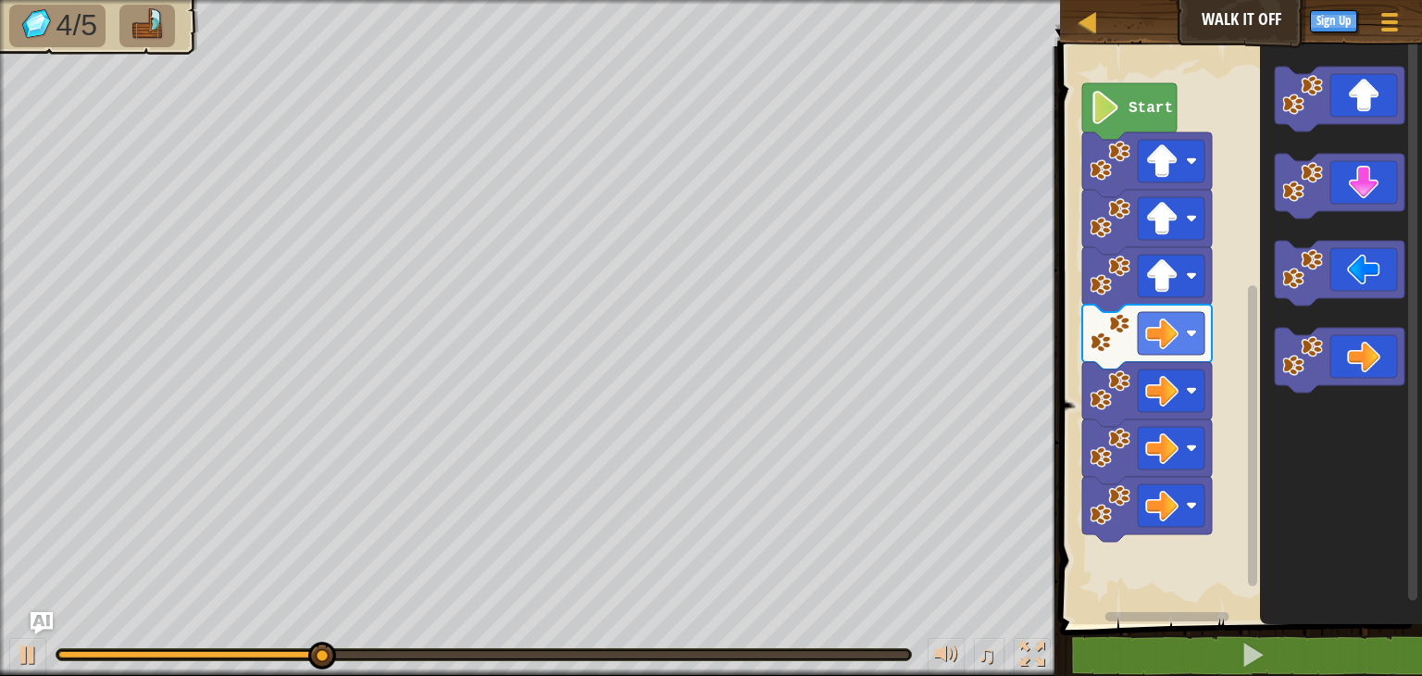
click at [1384, 193] on icon "Blockly Workspace" at bounding box center [1340, 186] width 130 height 65
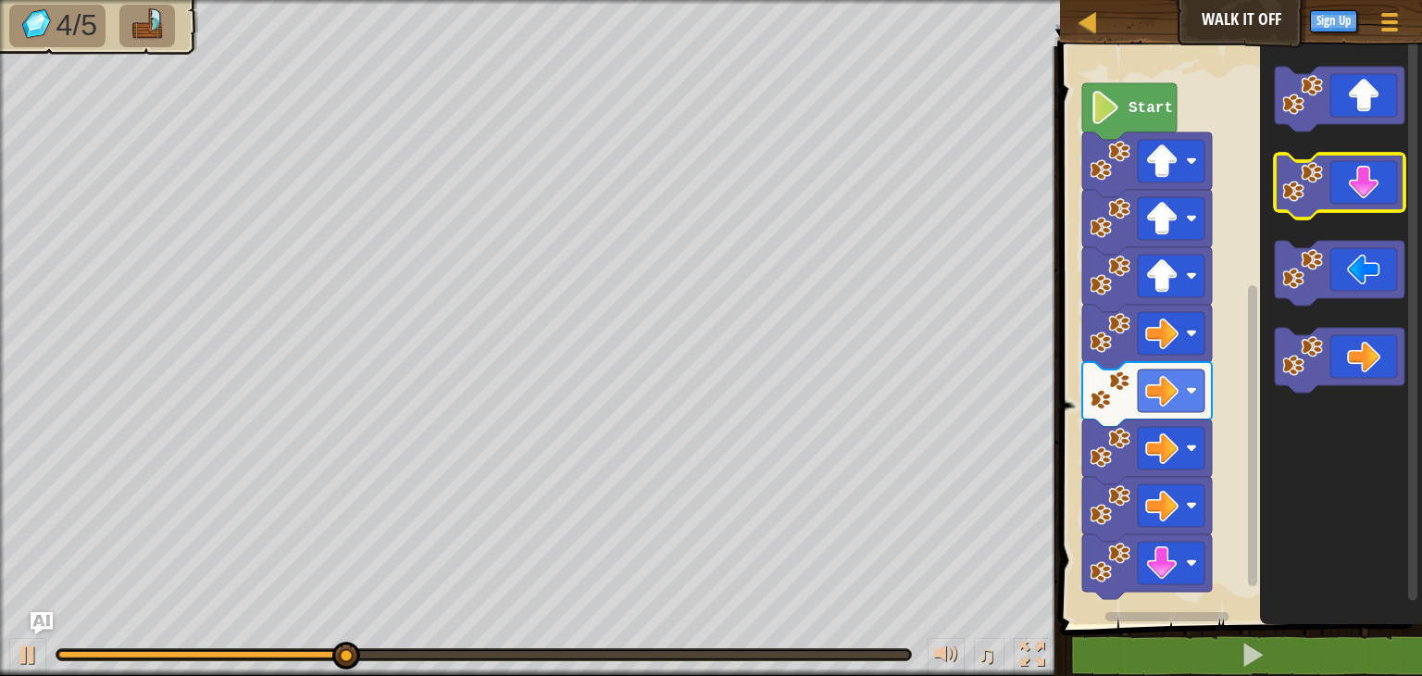
click at [1384, 193] on icon "Blockly Workspace" at bounding box center [1340, 186] width 130 height 65
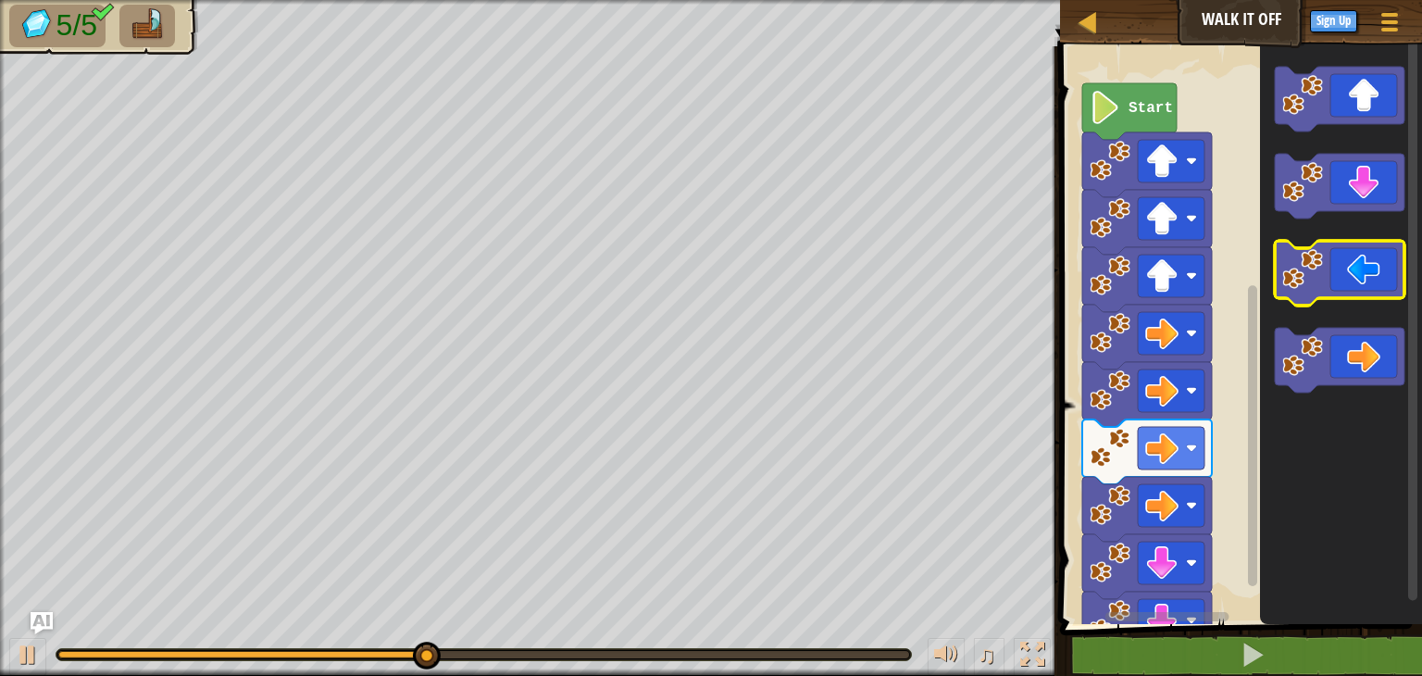
click at [1357, 279] on icon "Blockly Workspace" at bounding box center [1340, 273] width 130 height 65
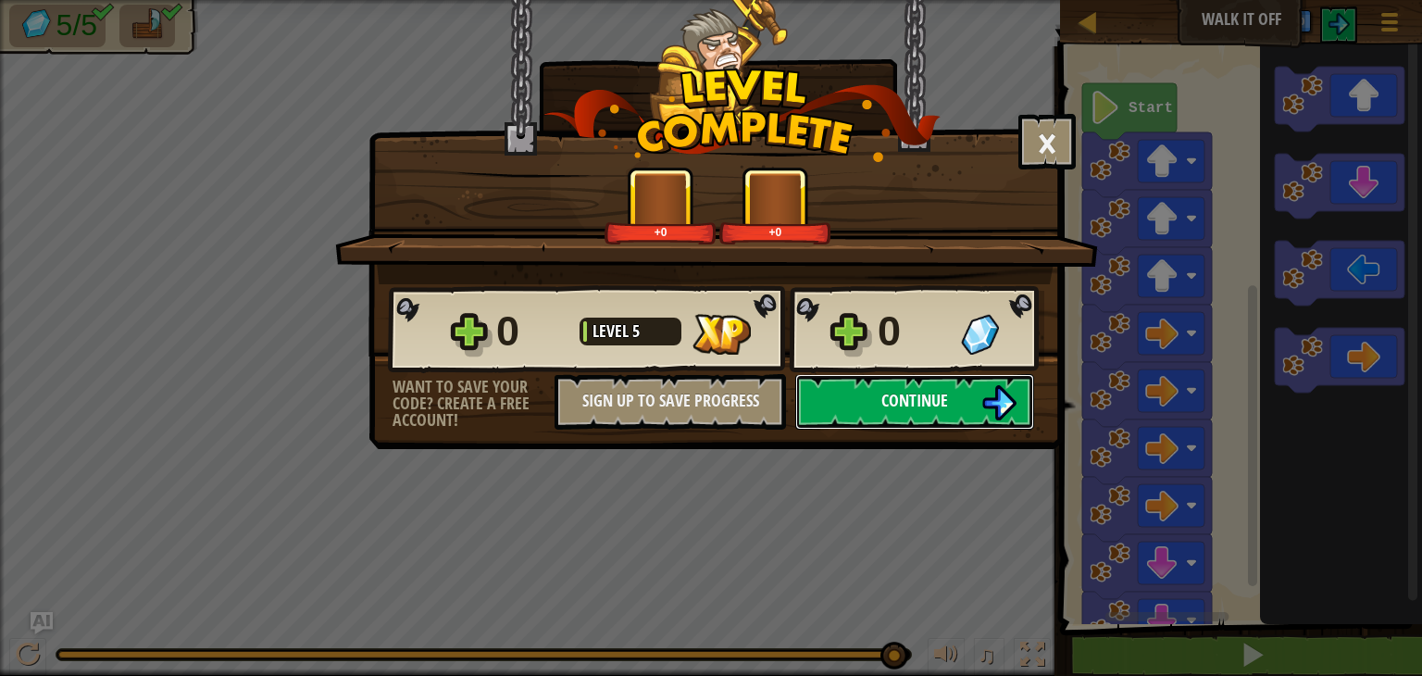
click at [1000, 386] on img at bounding box center [998, 402] width 35 height 35
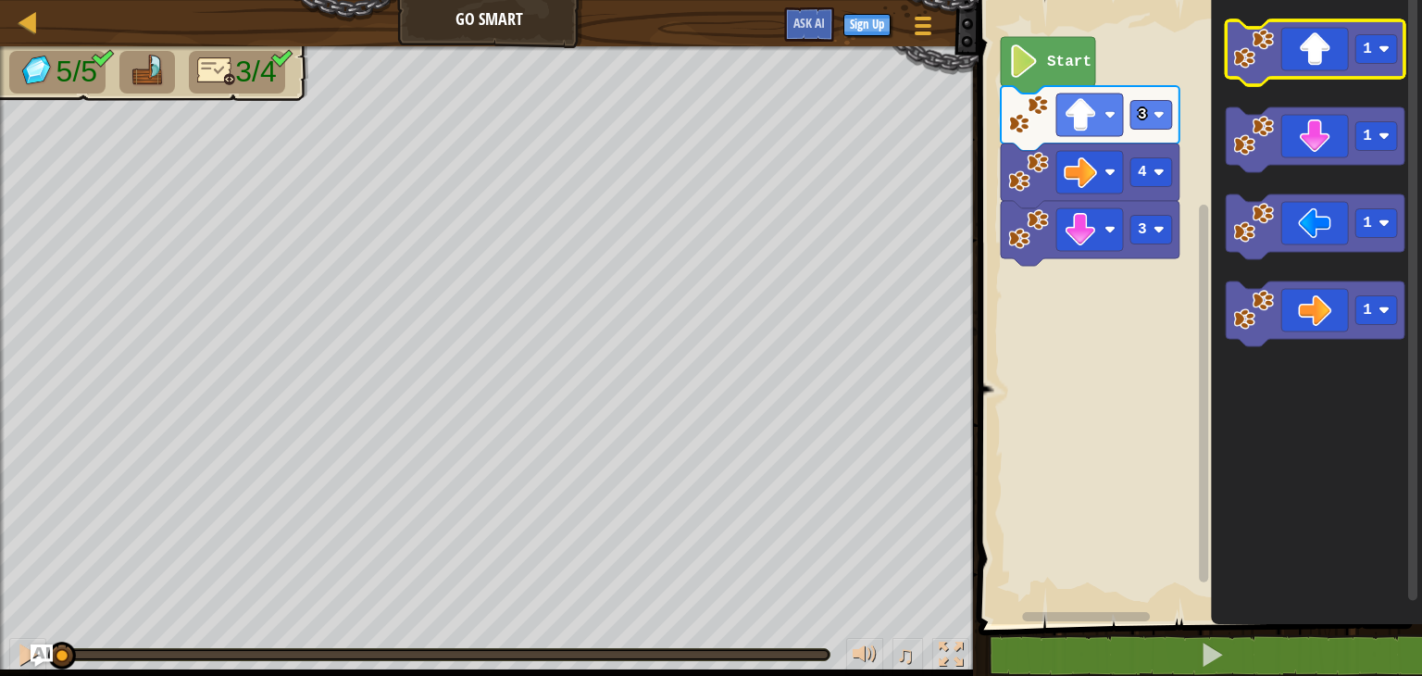
click at [1327, 59] on icon "Blockly Workspace" at bounding box center [1315, 52] width 179 height 65
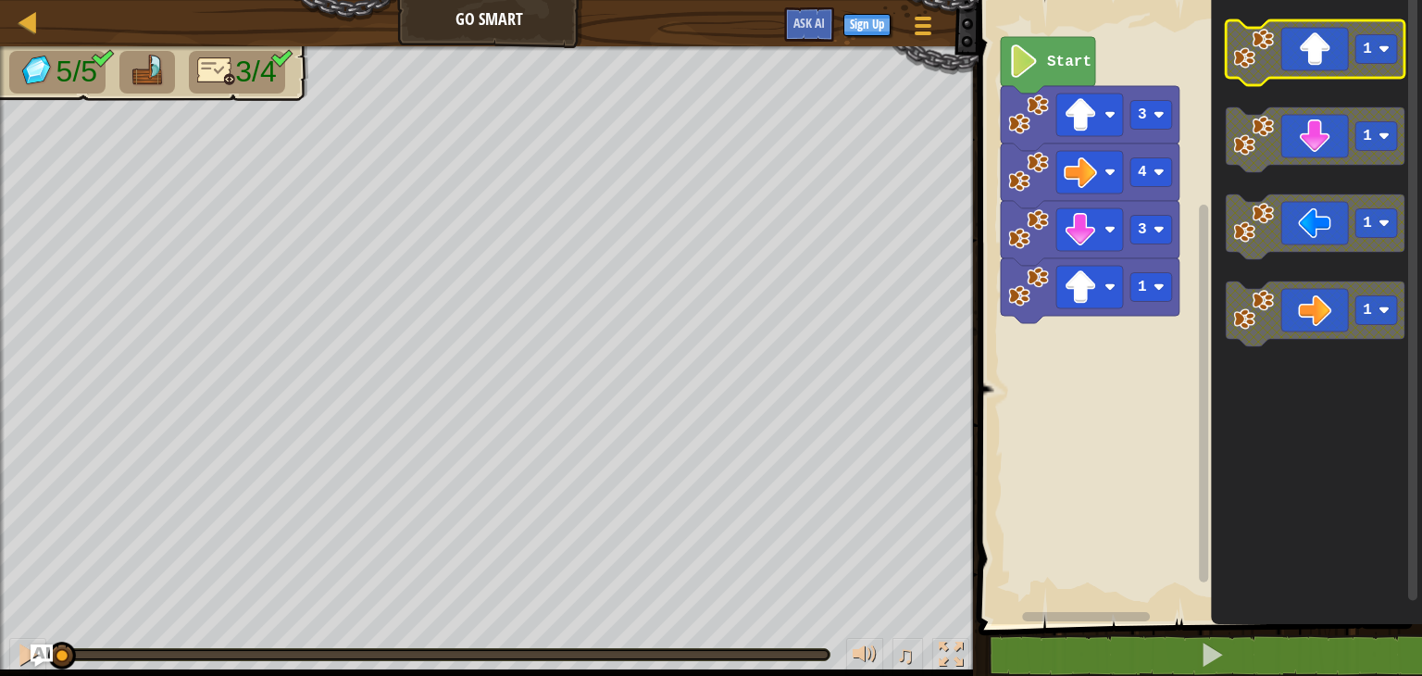
click at [1327, 59] on icon "Blockly Workspace" at bounding box center [1315, 52] width 179 height 65
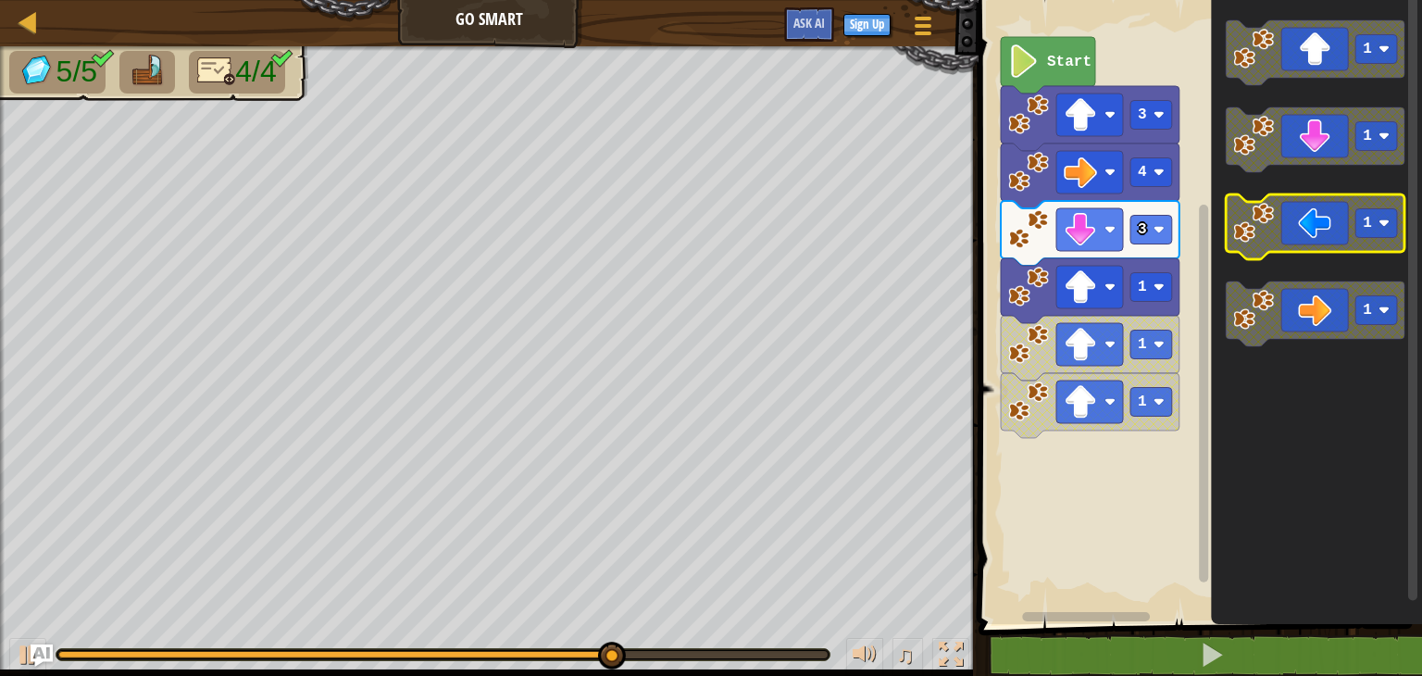
click at [1319, 238] on icon "Blockly Workspace" at bounding box center [1315, 226] width 179 height 65
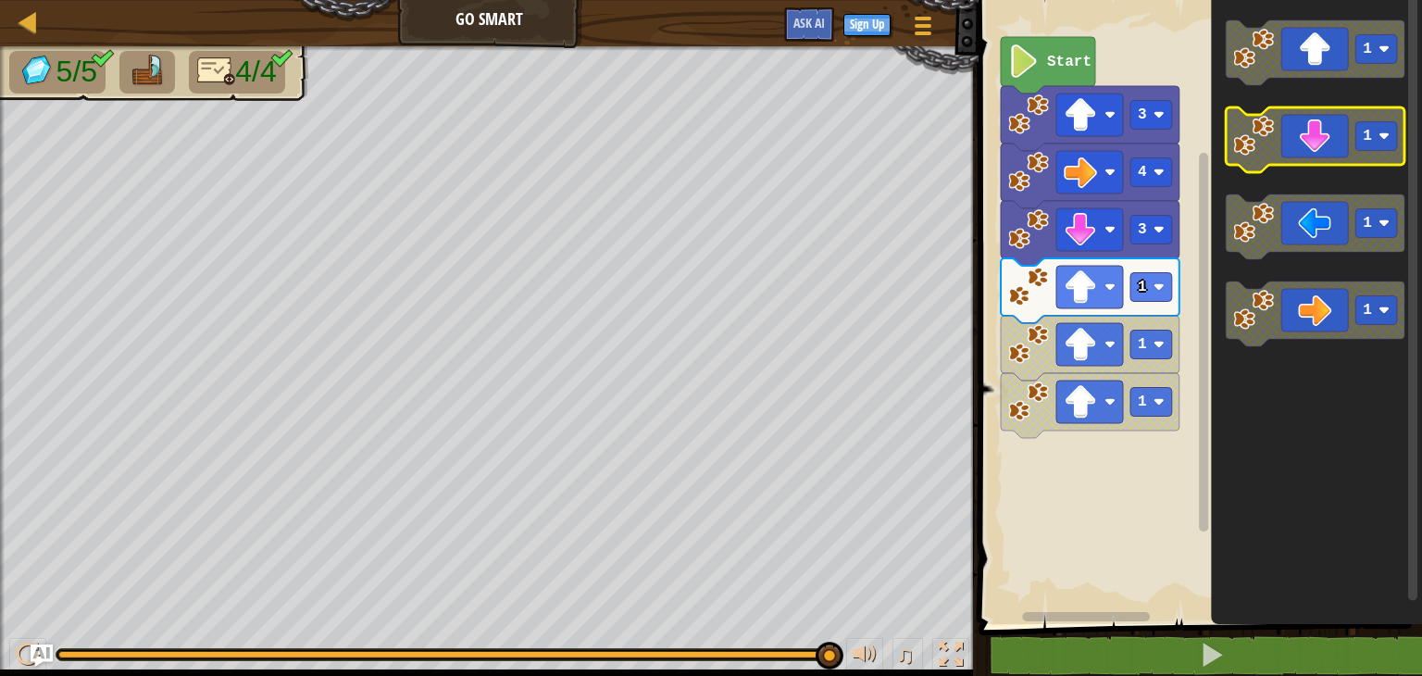
click at [1326, 159] on icon "Blockly Workspace" at bounding box center [1315, 139] width 179 height 65
